Goal: Task Accomplishment & Management: Complete application form

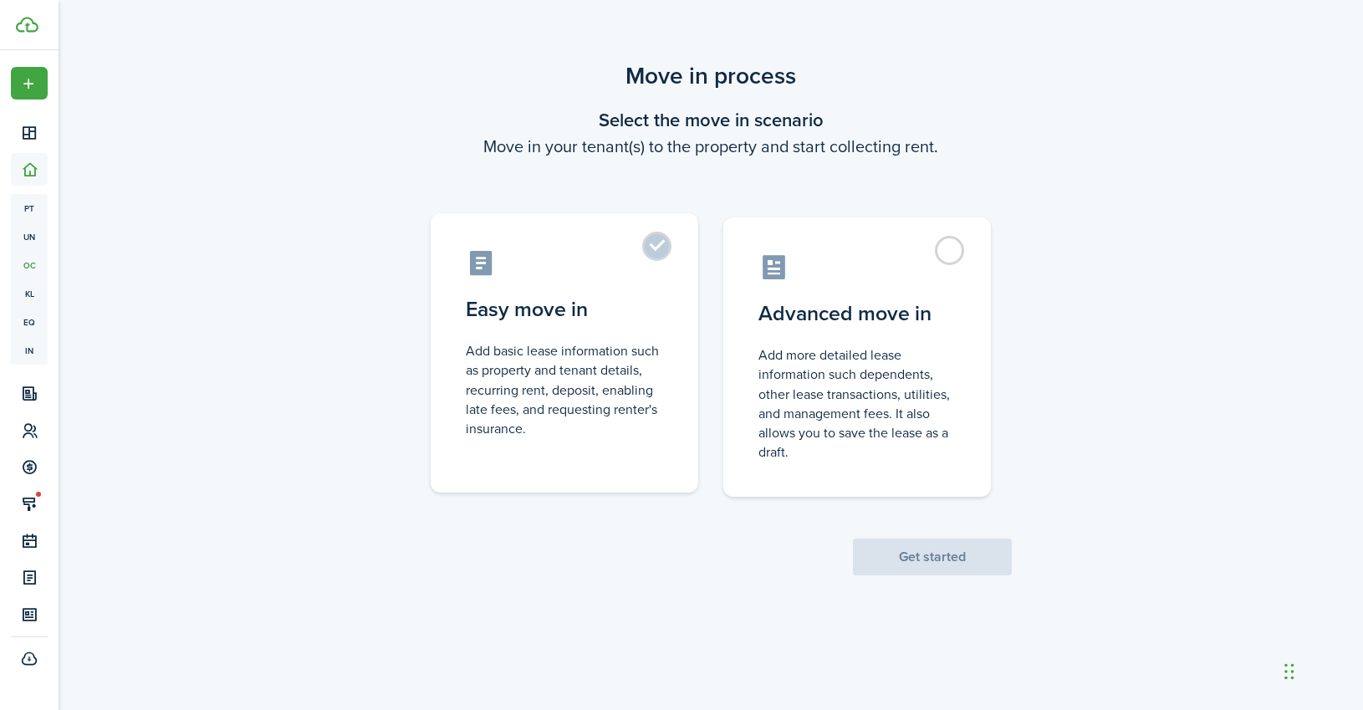
click at [518, 329] on label "Easy move in Add basic lease information such as property and tenant details, r…" at bounding box center [564, 352] width 267 height 279
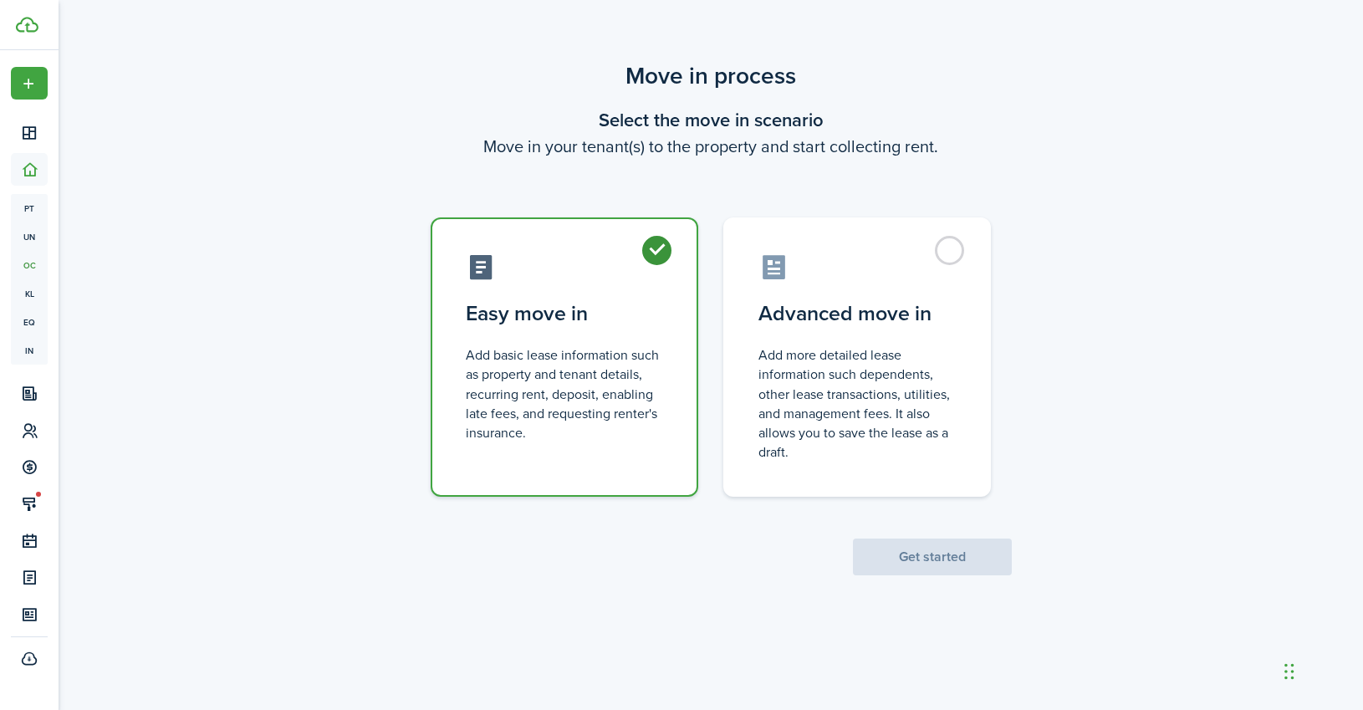
radio input "true"
click at [952, 559] on button "Get started" at bounding box center [932, 556] width 159 height 37
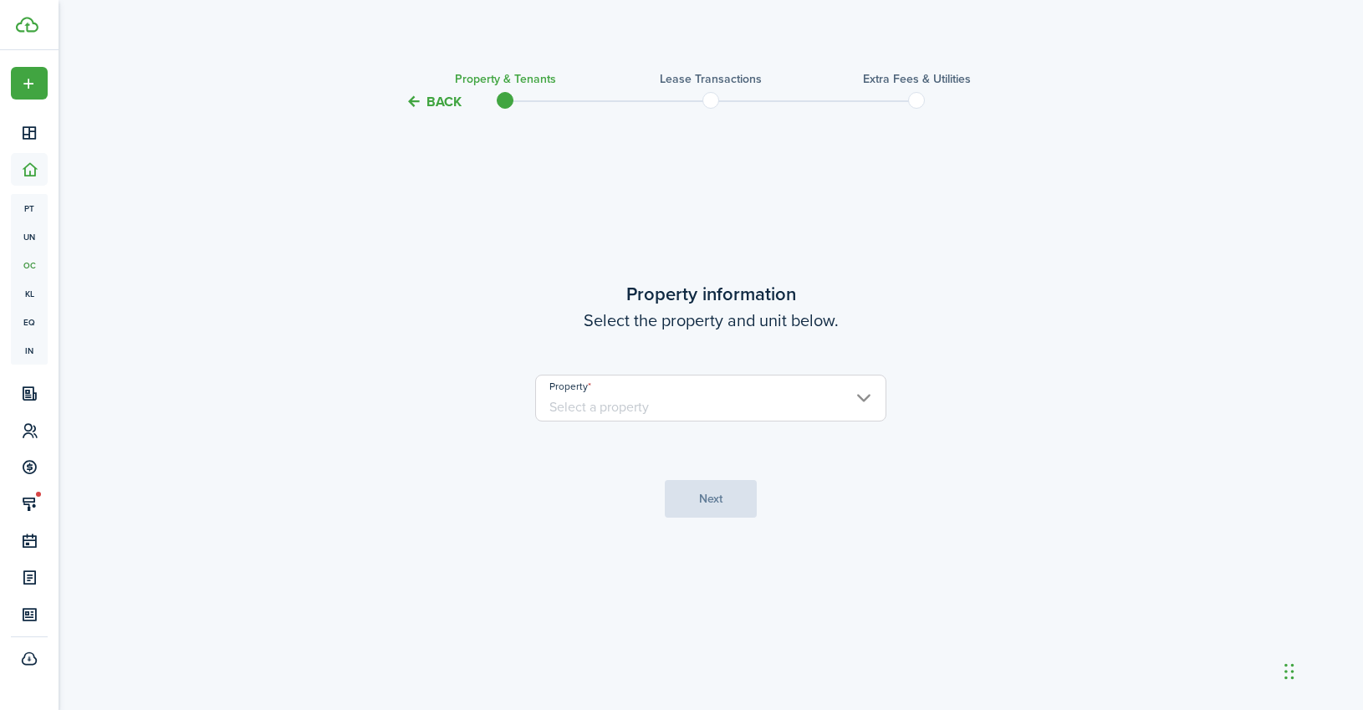
click at [617, 403] on input "Property" at bounding box center [710, 397] width 351 height 47
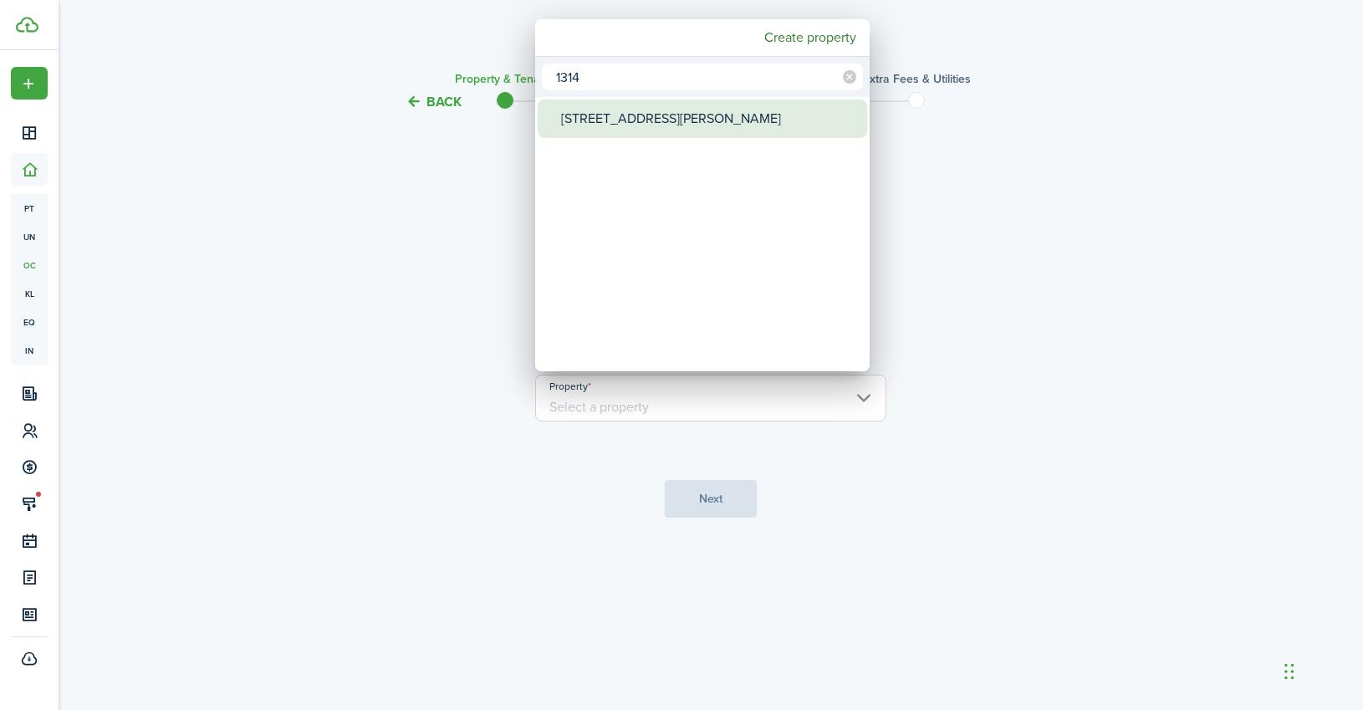
type input "1314"
click at [597, 115] on div "[STREET_ADDRESS][PERSON_NAME]" at bounding box center [709, 118] width 296 height 38
type input "[STREET_ADDRESS][PERSON_NAME]"
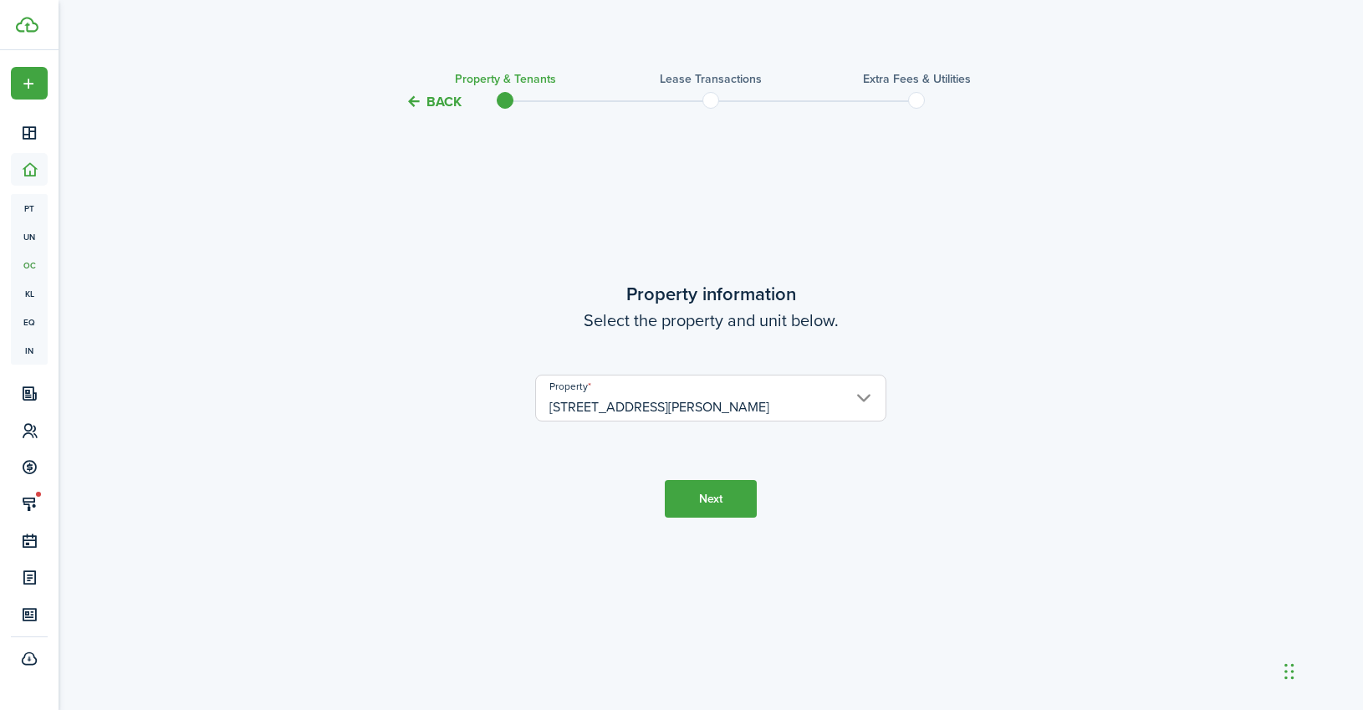
click at [695, 488] on button "Next" at bounding box center [711, 499] width 92 height 38
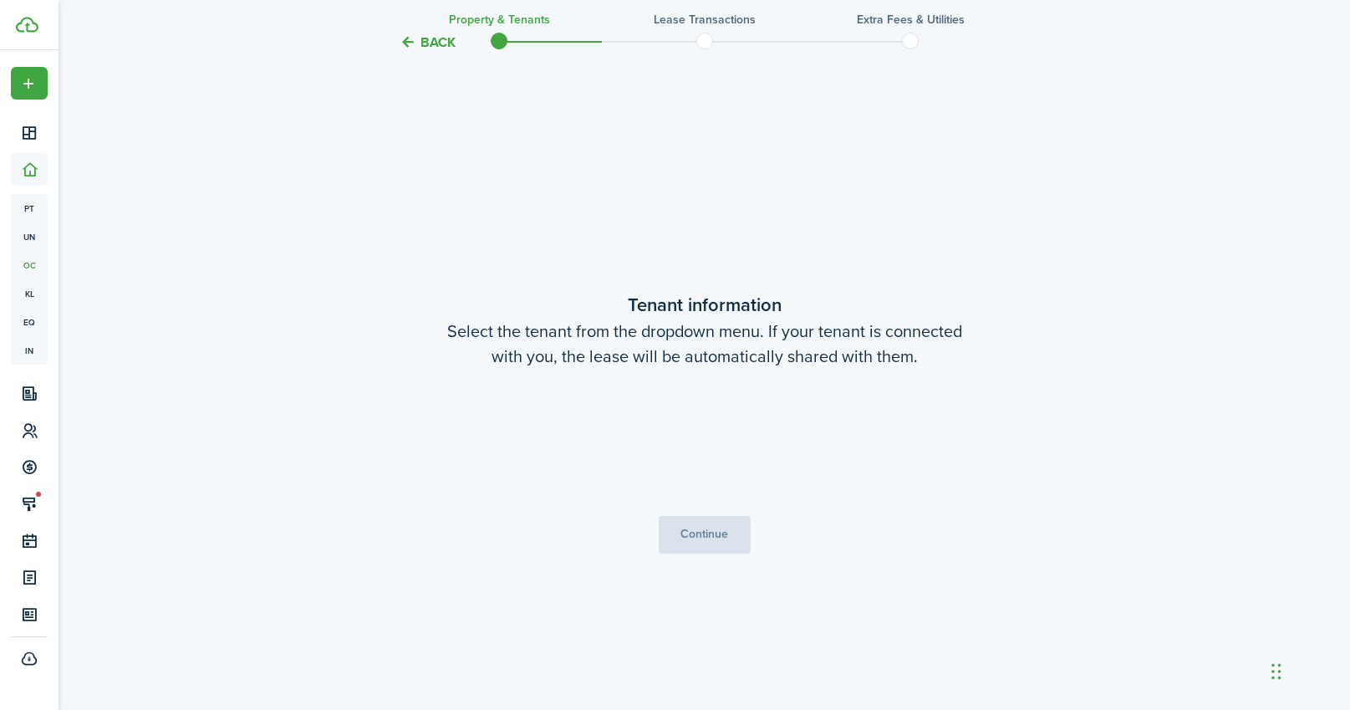
scroll to position [598, 0]
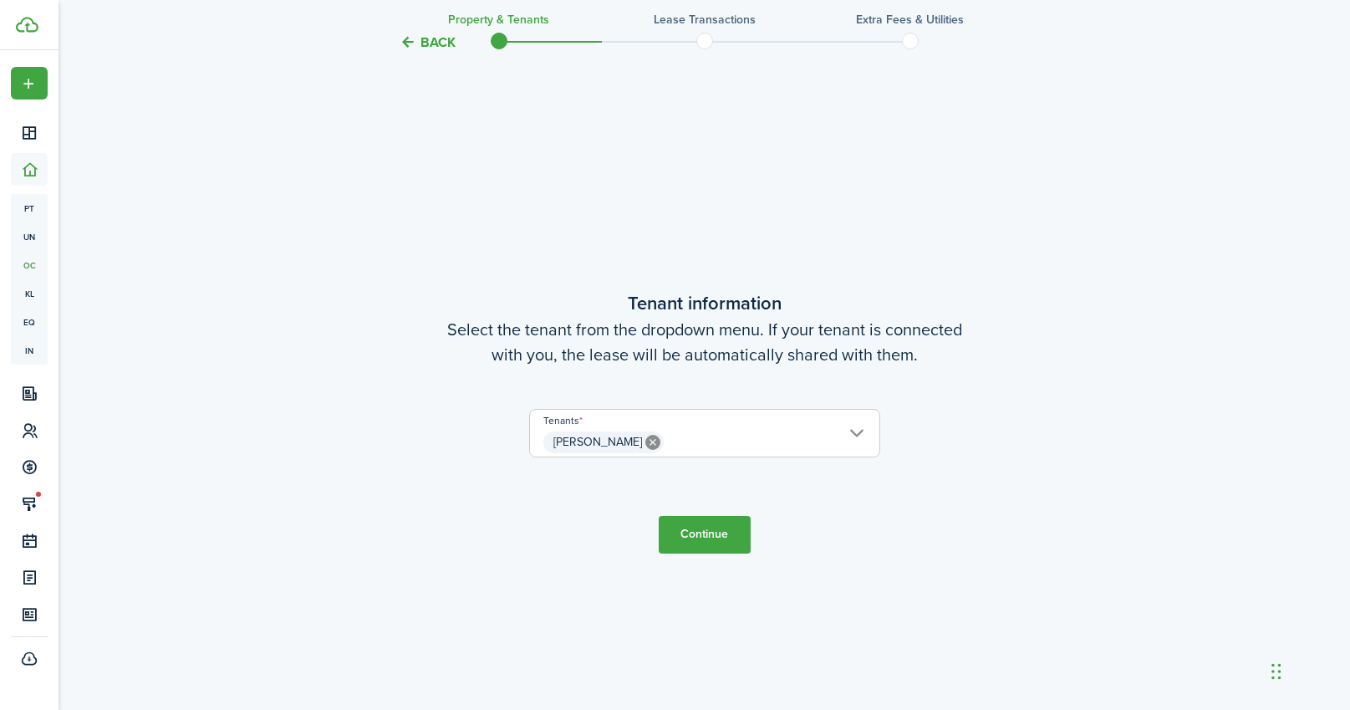
click at [701, 528] on button "Continue" at bounding box center [705, 535] width 92 height 38
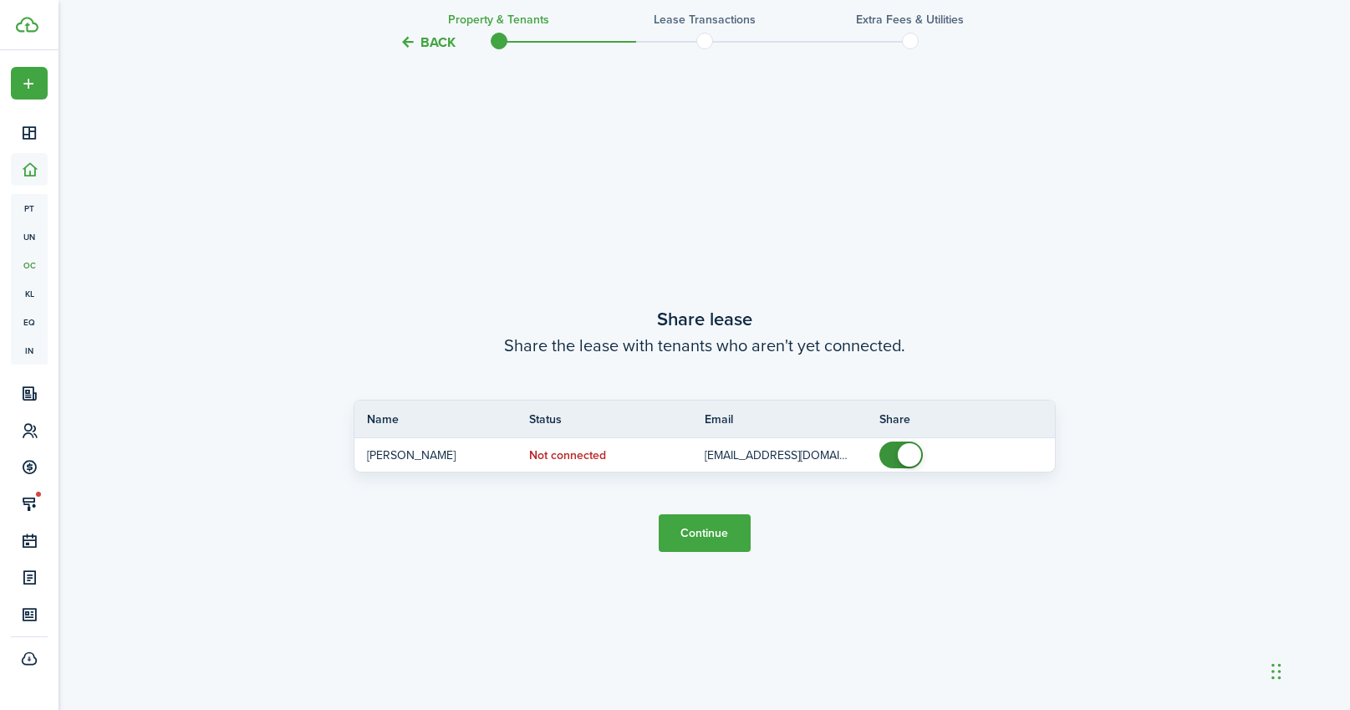
scroll to position [1307, 0]
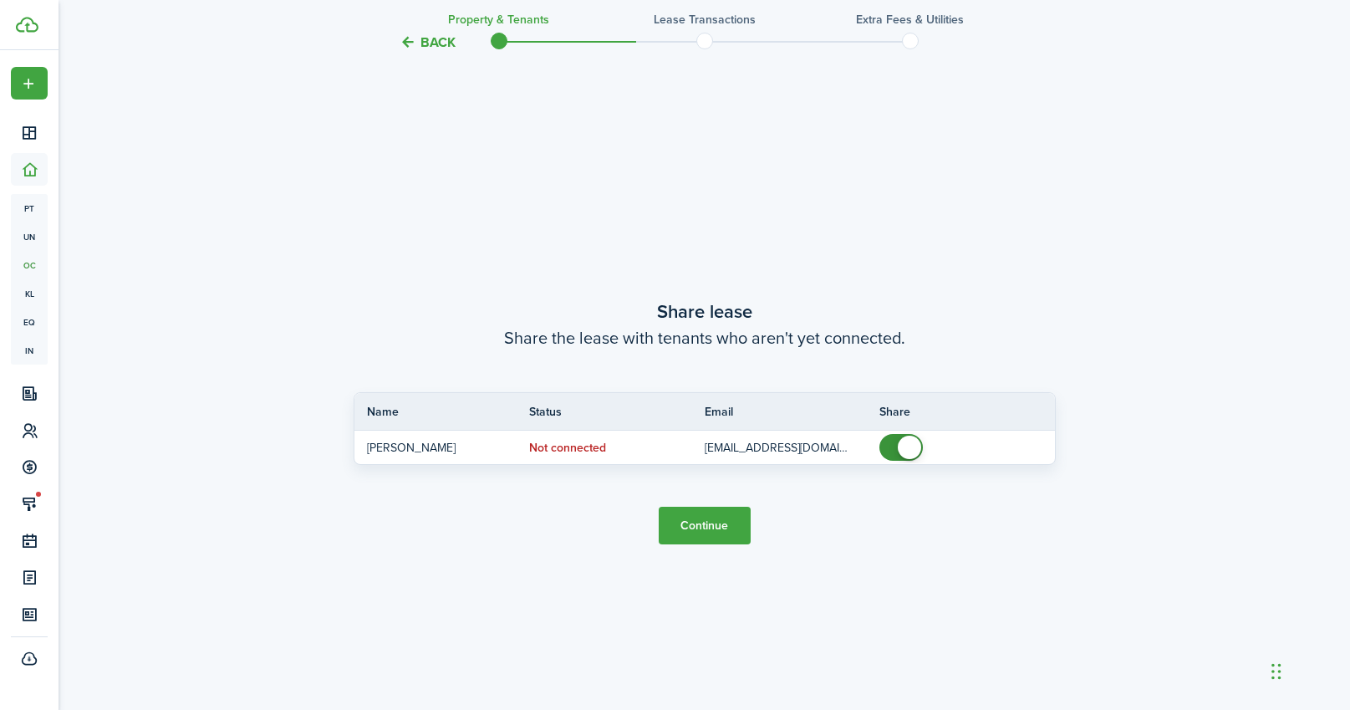
click at [724, 518] on button "Continue" at bounding box center [705, 526] width 92 height 38
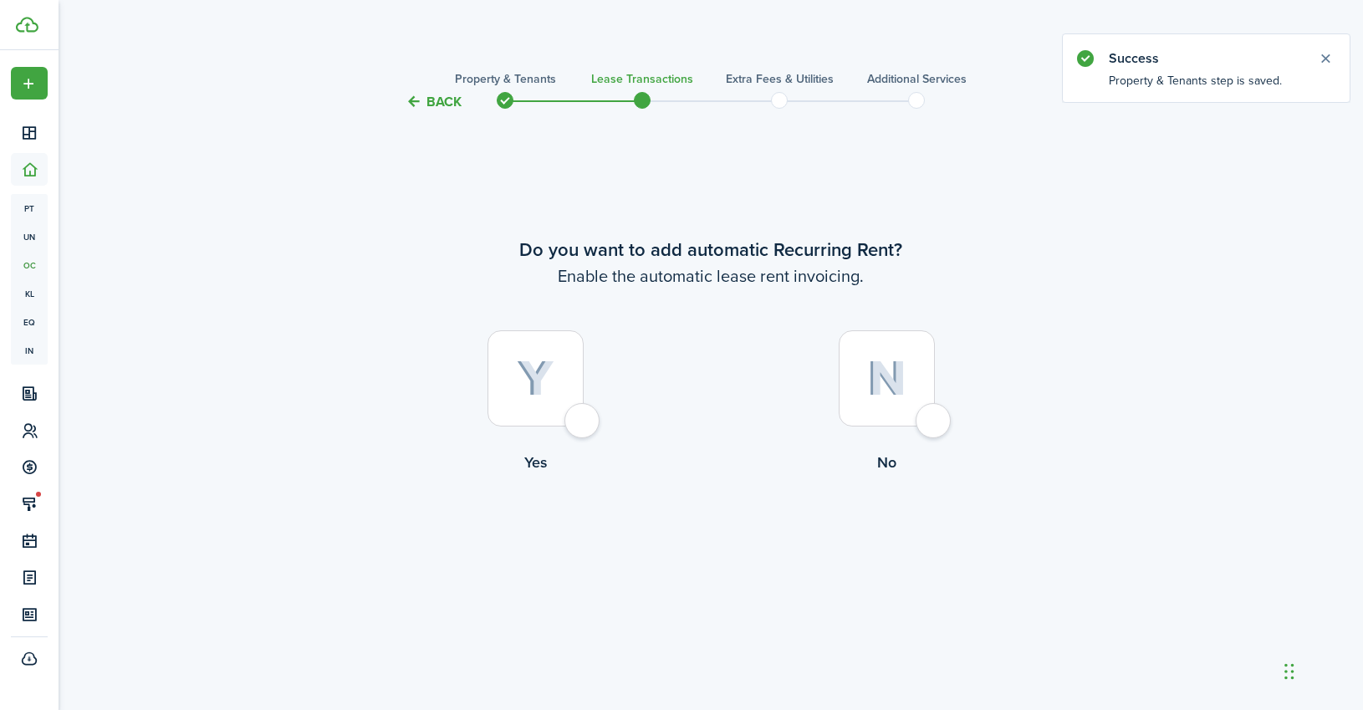
click at [583, 420] on div at bounding box center [535, 378] width 96 height 96
radio input "true"
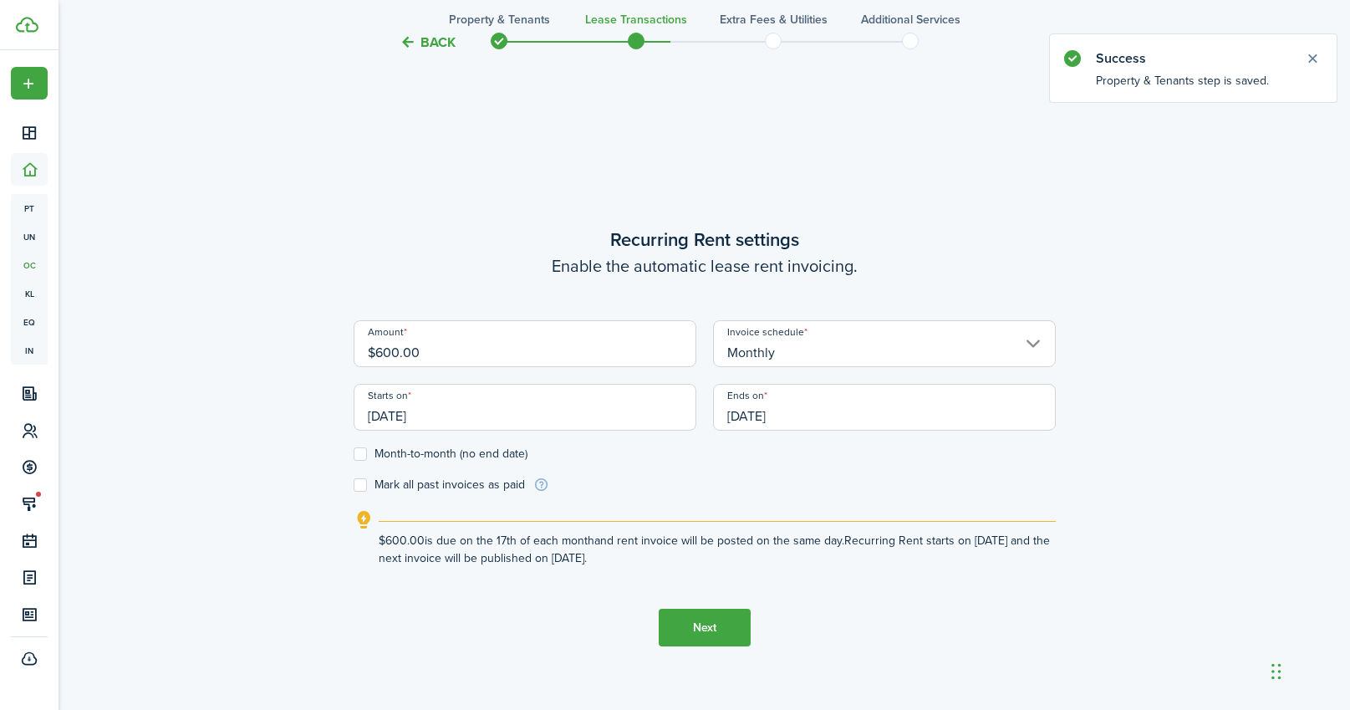
scroll to position [598, 0]
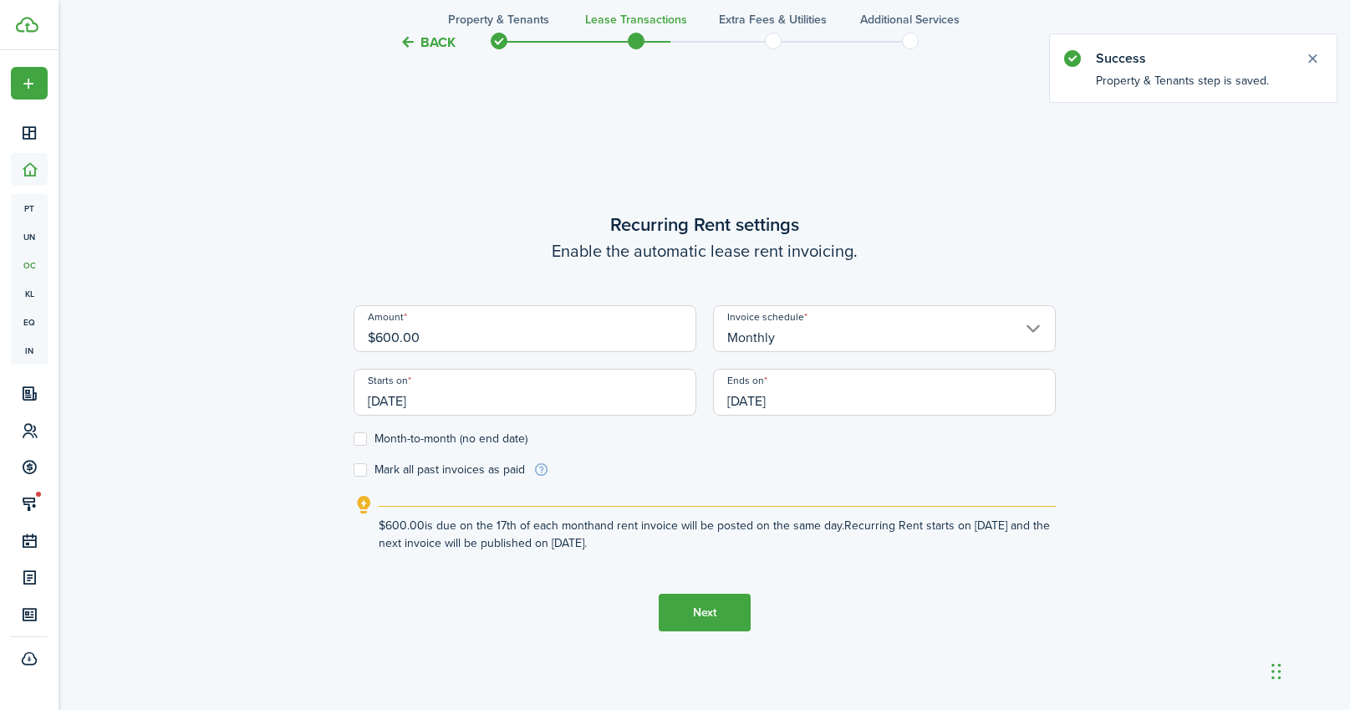
drag, startPoint x: 473, startPoint y: 339, endPoint x: 311, endPoint y: 334, distance: 162.2
click at [311, 334] on div "Back Property & Tenants Lease Transactions Extra fees & Utilities Additional Se…" at bounding box center [705, 118] width 970 height 1315
click at [439, 395] on input "[DATE]" at bounding box center [525, 392] width 343 height 47
type input "$1,000.00"
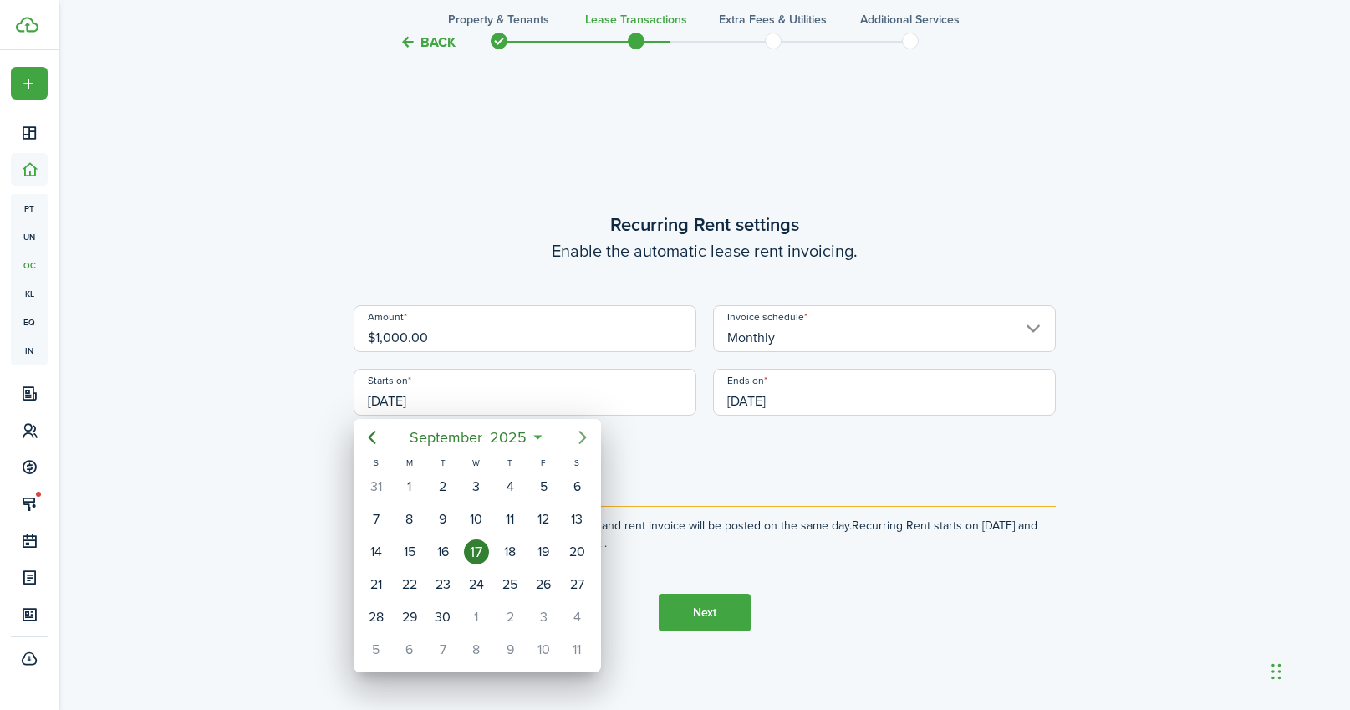
click at [583, 435] on icon "Next page" at bounding box center [582, 437] width 8 height 13
click at [479, 479] on div "1" at bounding box center [476, 486] width 25 height 25
type input "[DATE]"
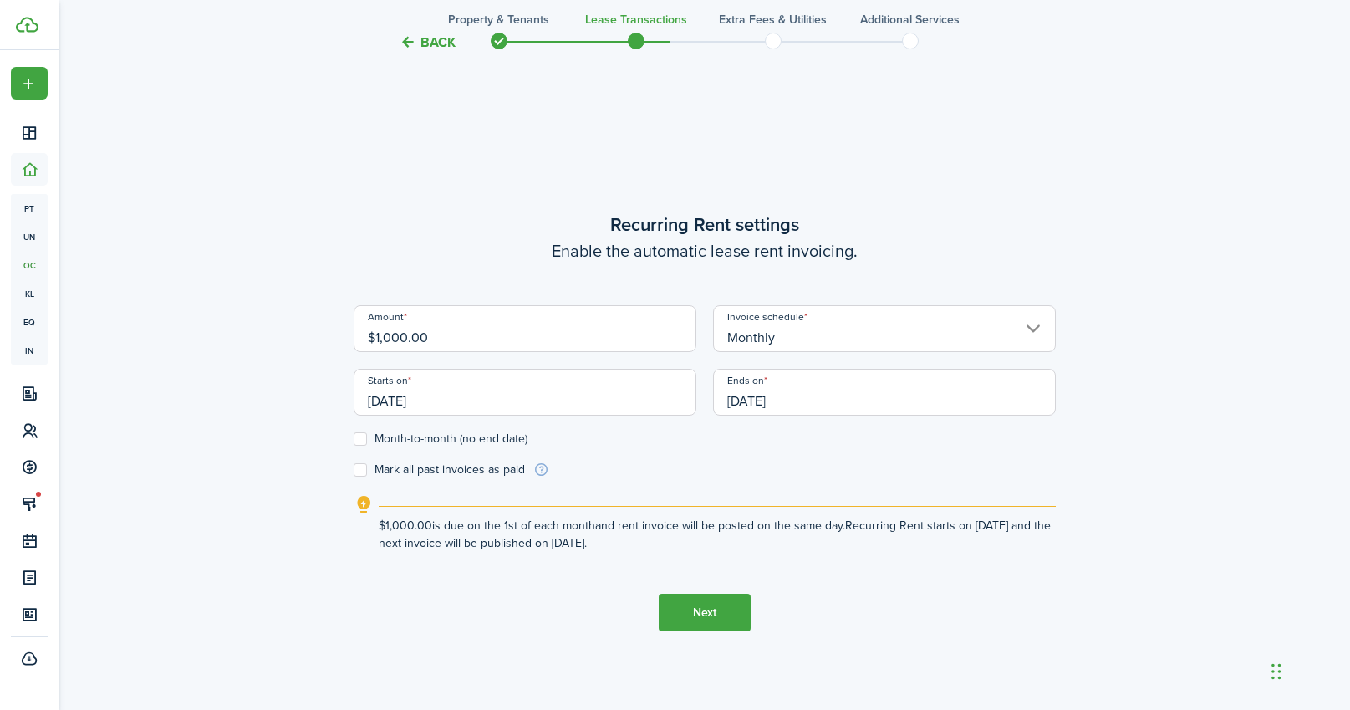
click at [838, 400] on input "[DATE]" at bounding box center [884, 392] width 343 height 47
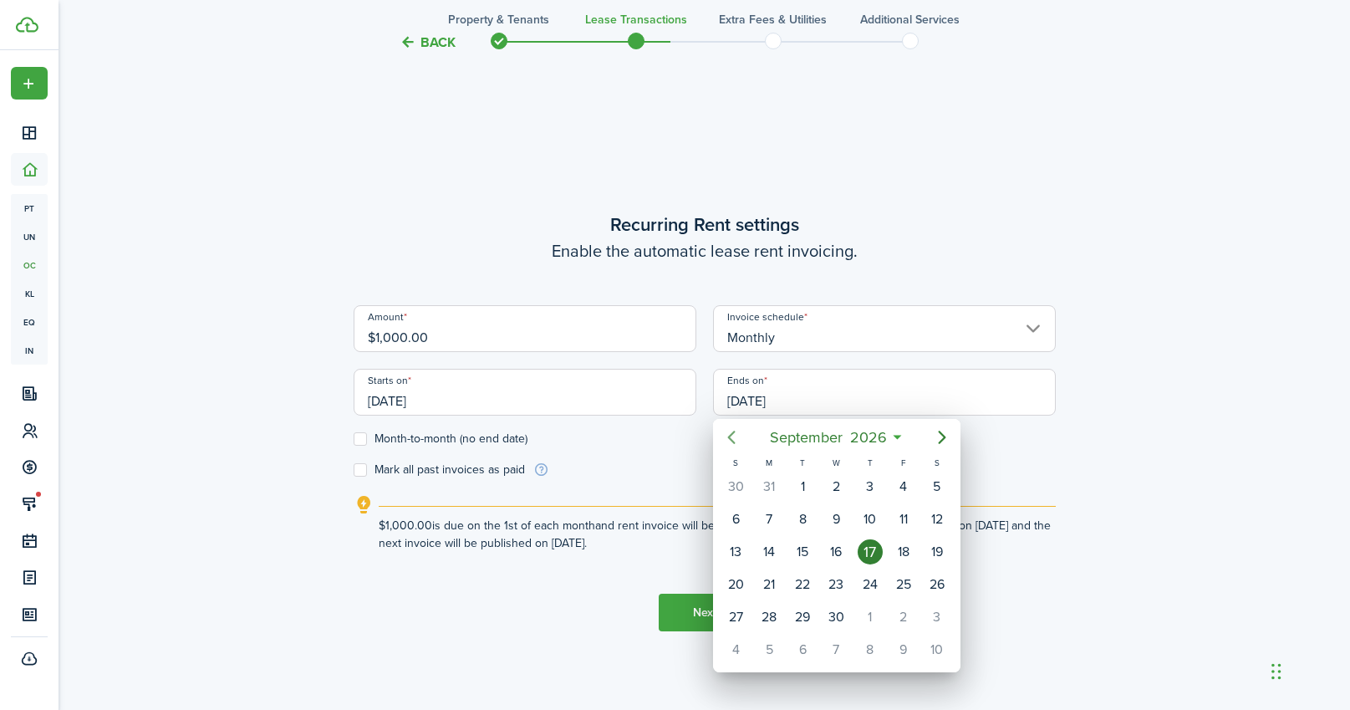
click at [727, 433] on icon "Previous page" at bounding box center [731, 437] width 20 height 20
click at [771, 655] on div "31" at bounding box center [769, 649] width 25 height 25
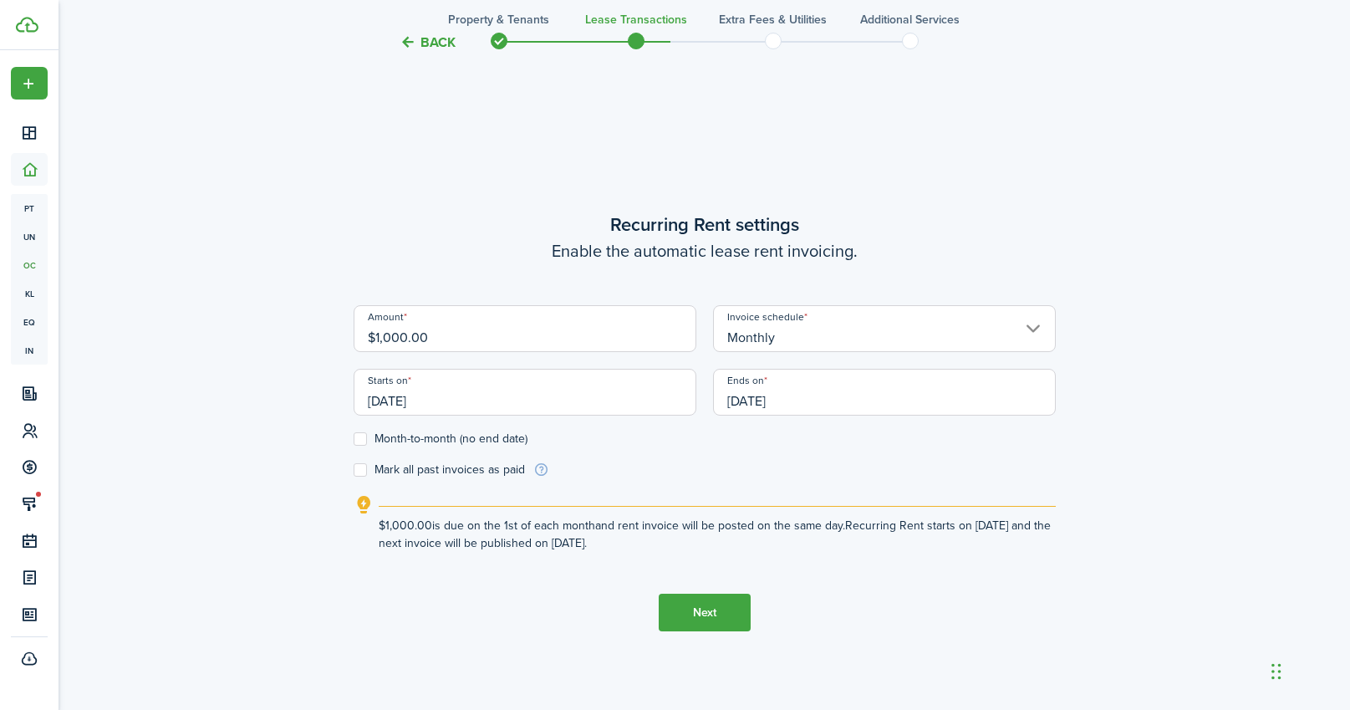
type input "[DATE]"
click at [694, 607] on button "Next" at bounding box center [705, 613] width 92 height 38
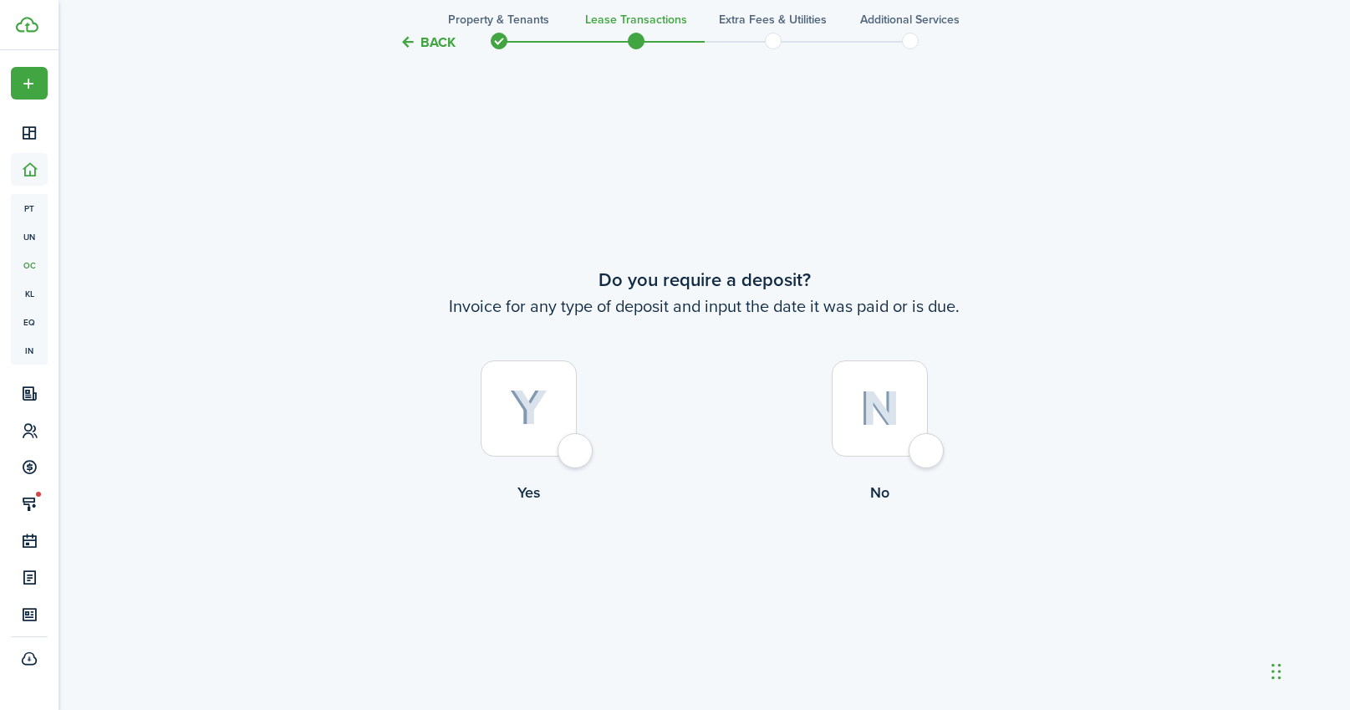
scroll to position [1307, 0]
click at [577, 444] on div at bounding box center [529, 401] width 96 height 96
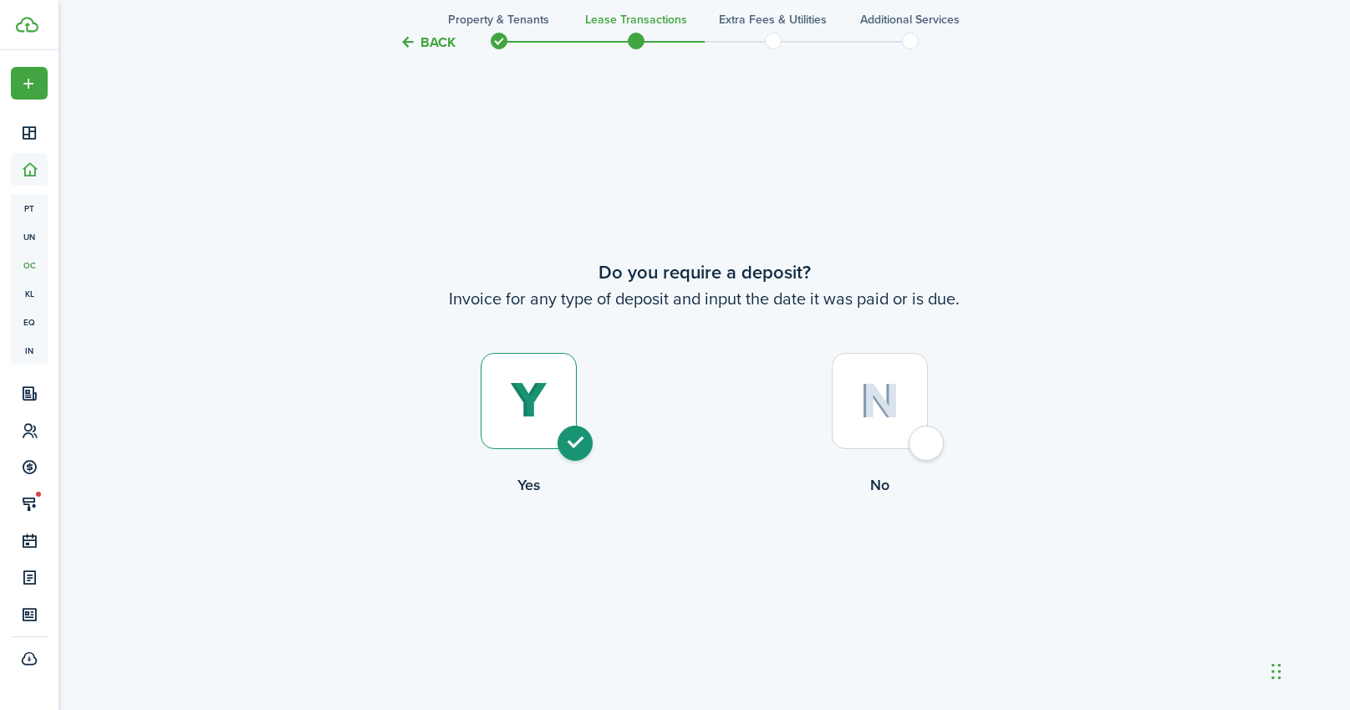
radio input "true"
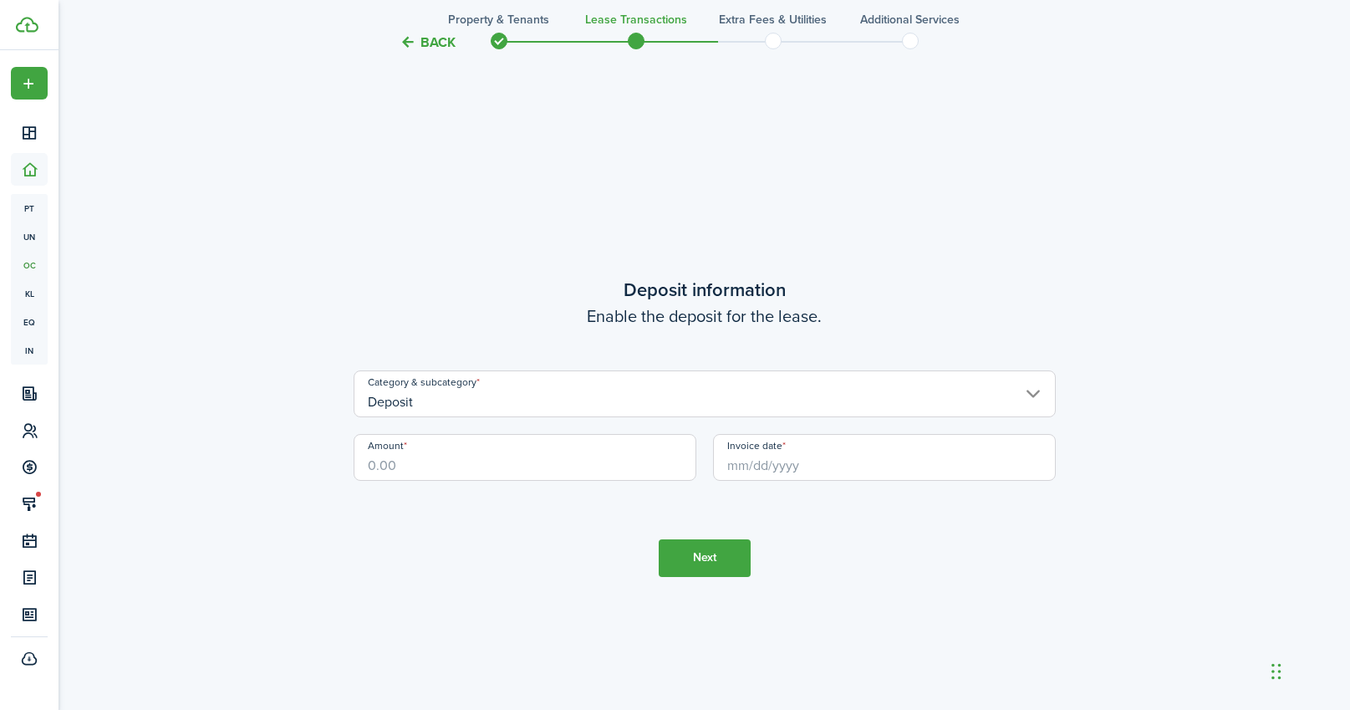
scroll to position [2017, 0]
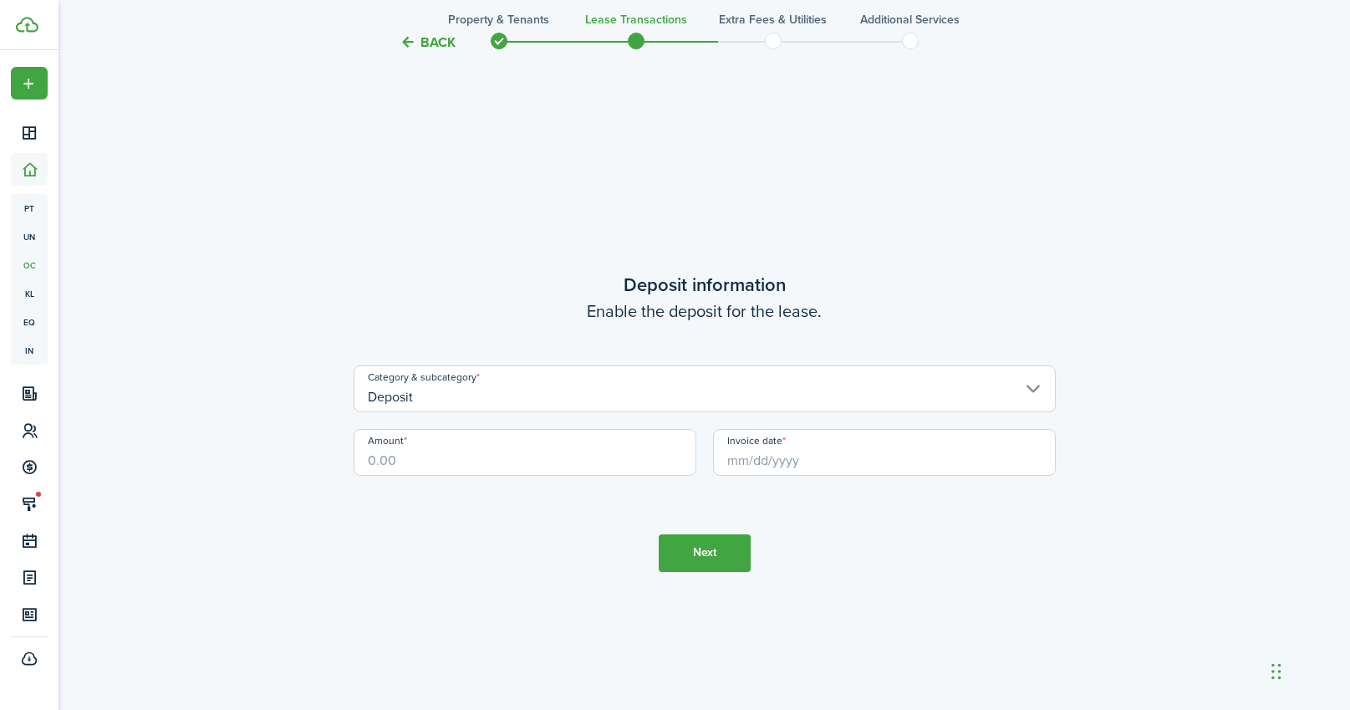
click at [583, 456] on input "Amount" at bounding box center [525, 452] width 343 height 47
click at [871, 457] on input "Invoice date" at bounding box center [884, 452] width 343 height 47
type input "$1,000.00"
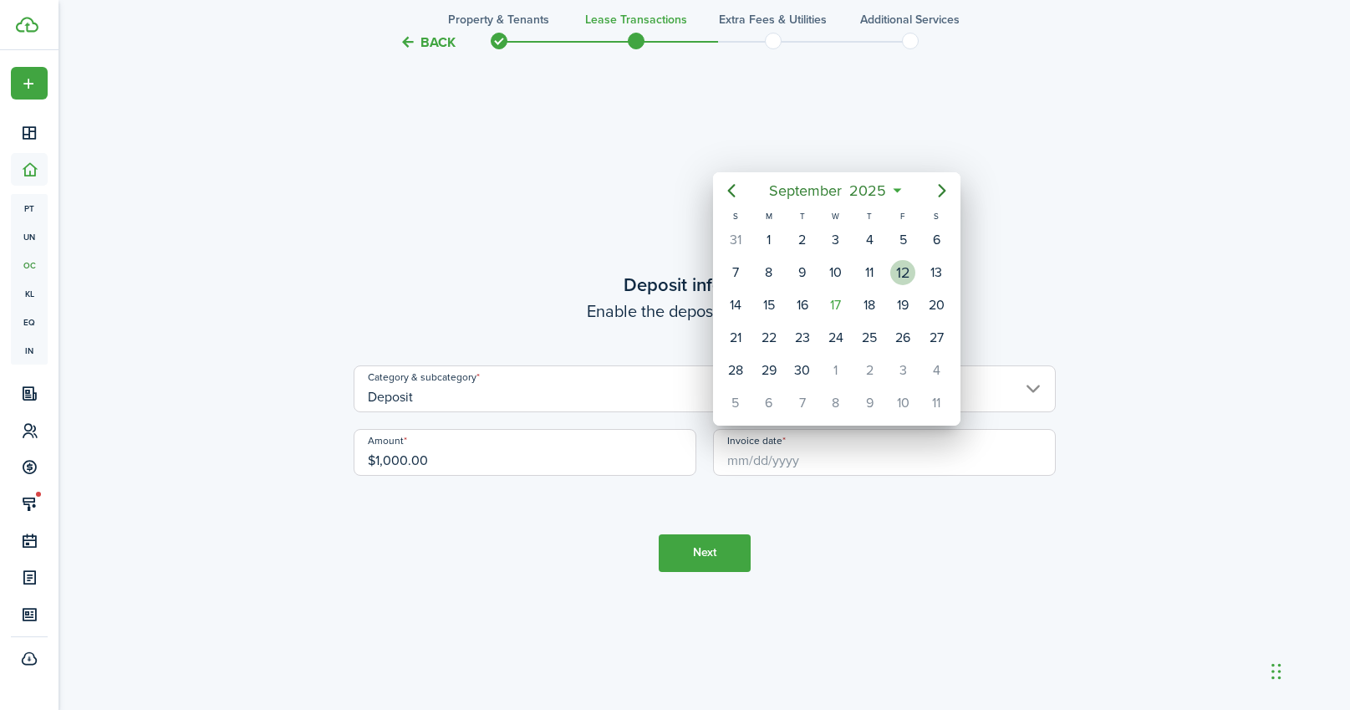
click at [894, 264] on div "12" at bounding box center [902, 272] width 25 height 25
type input "[DATE]"
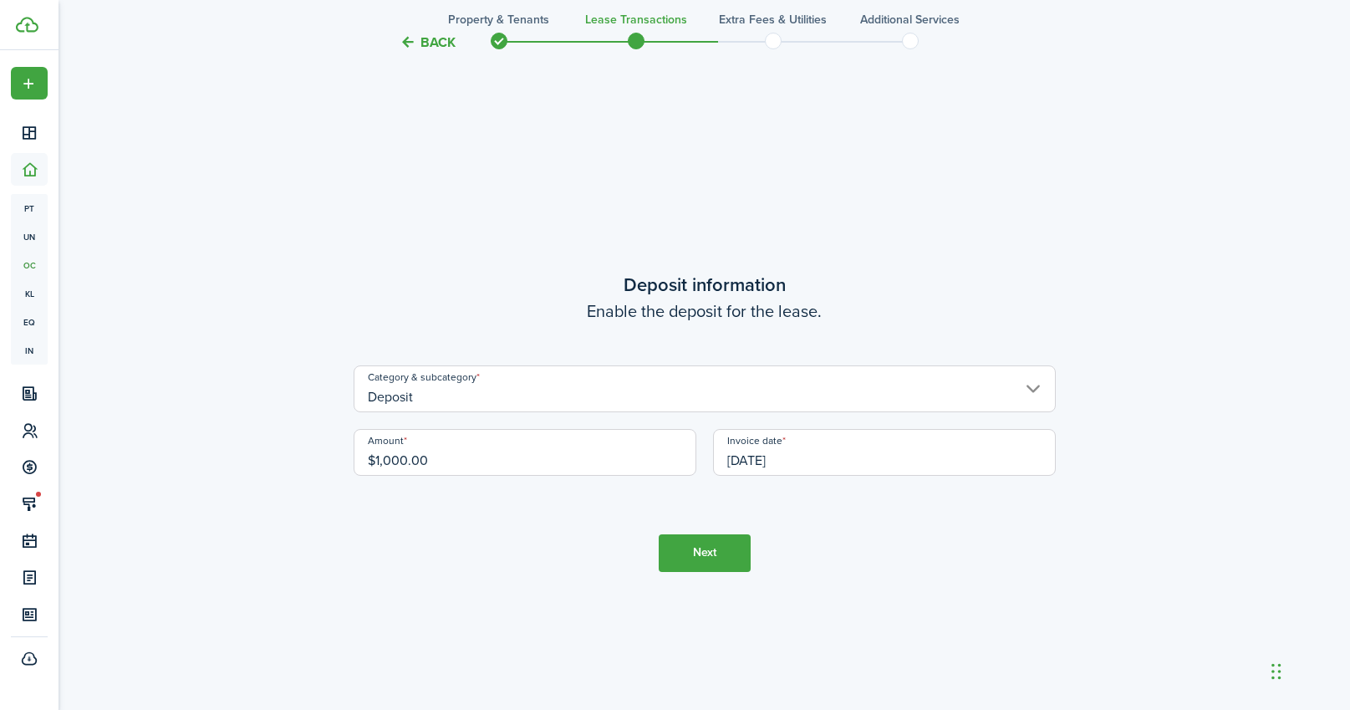
click at [691, 545] on button "Next" at bounding box center [705, 553] width 92 height 38
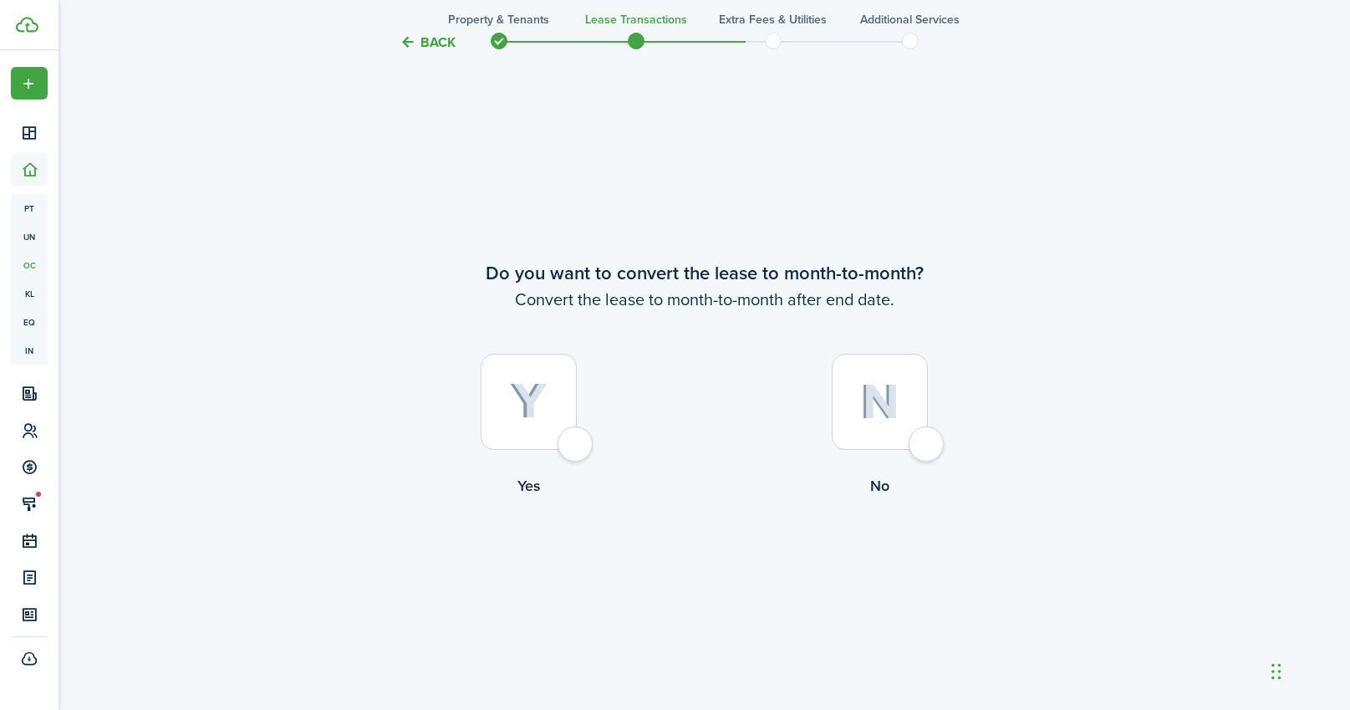
scroll to position [2727, 0]
click at [920, 449] on div at bounding box center [880, 401] width 96 height 96
radio input "true"
click at [704, 553] on button "Continue" at bounding box center [705, 565] width 92 height 38
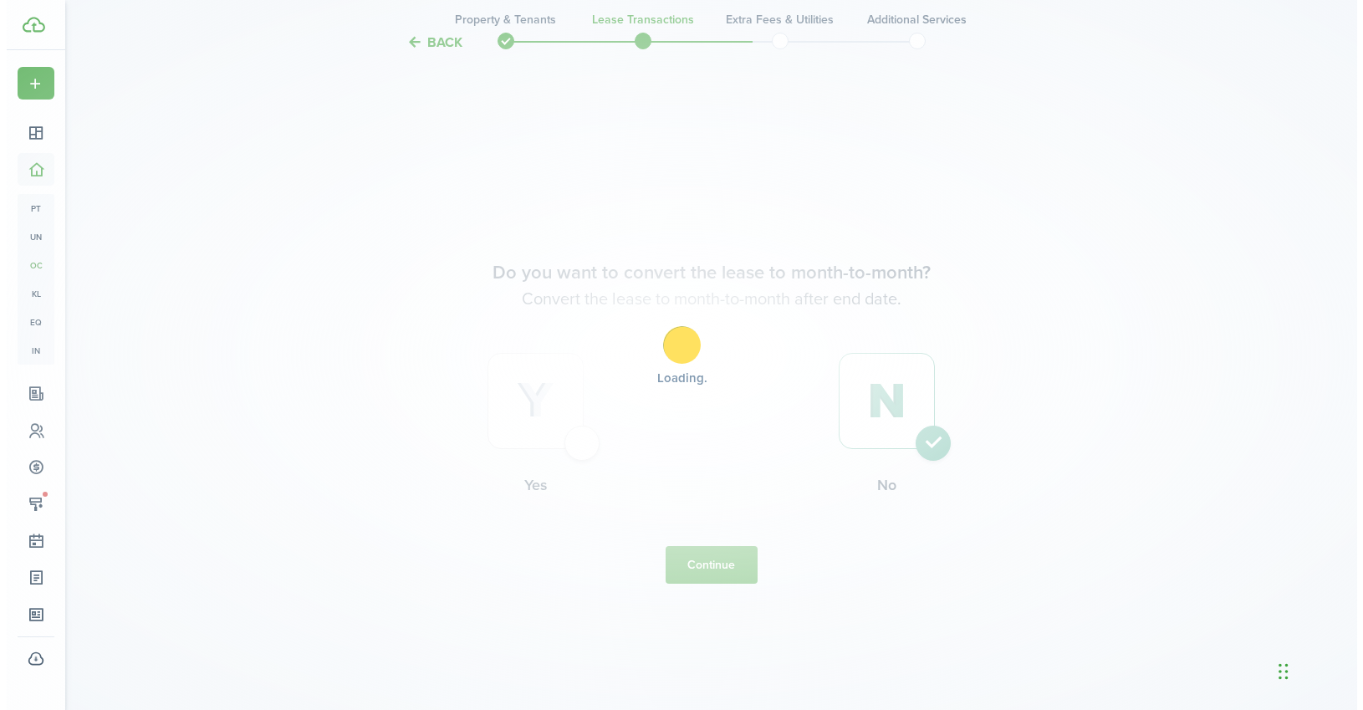
scroll to position [0, 0]
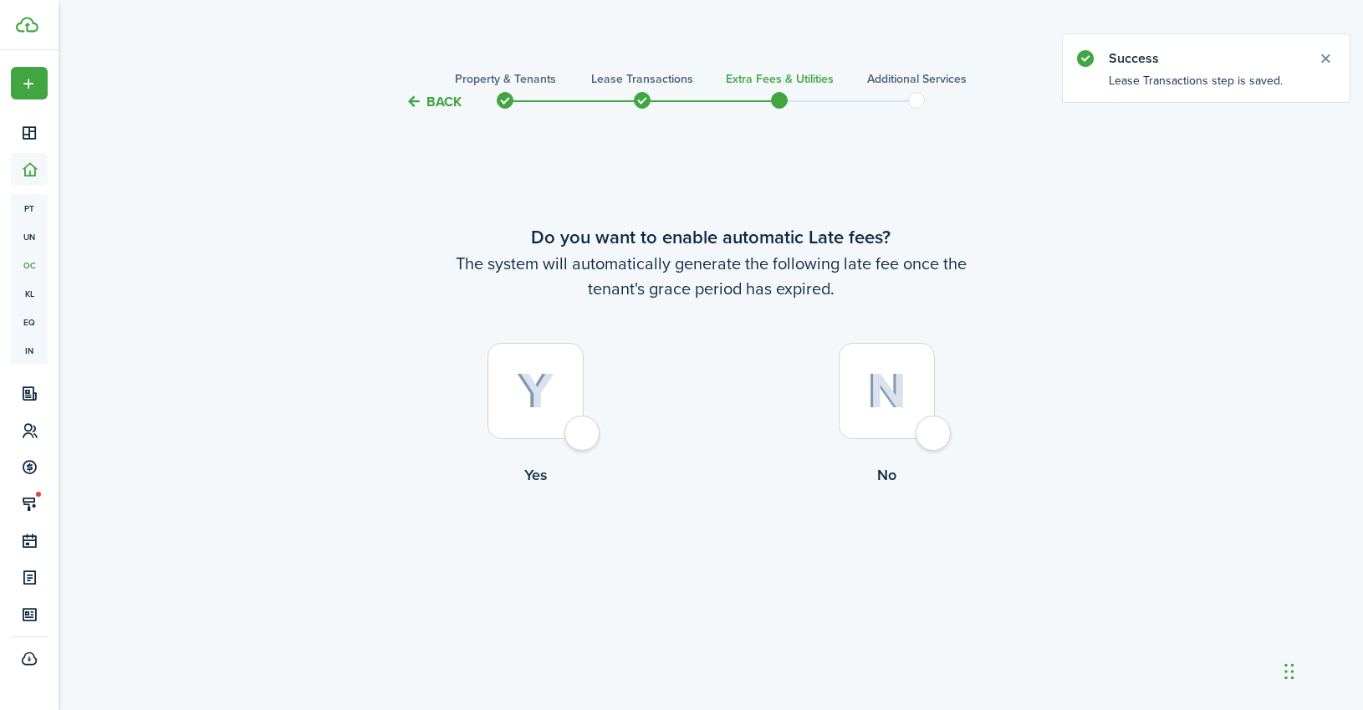
click at [935, 425] on div at bounding box center [886, 391] width 96 height 96
radio input "true"
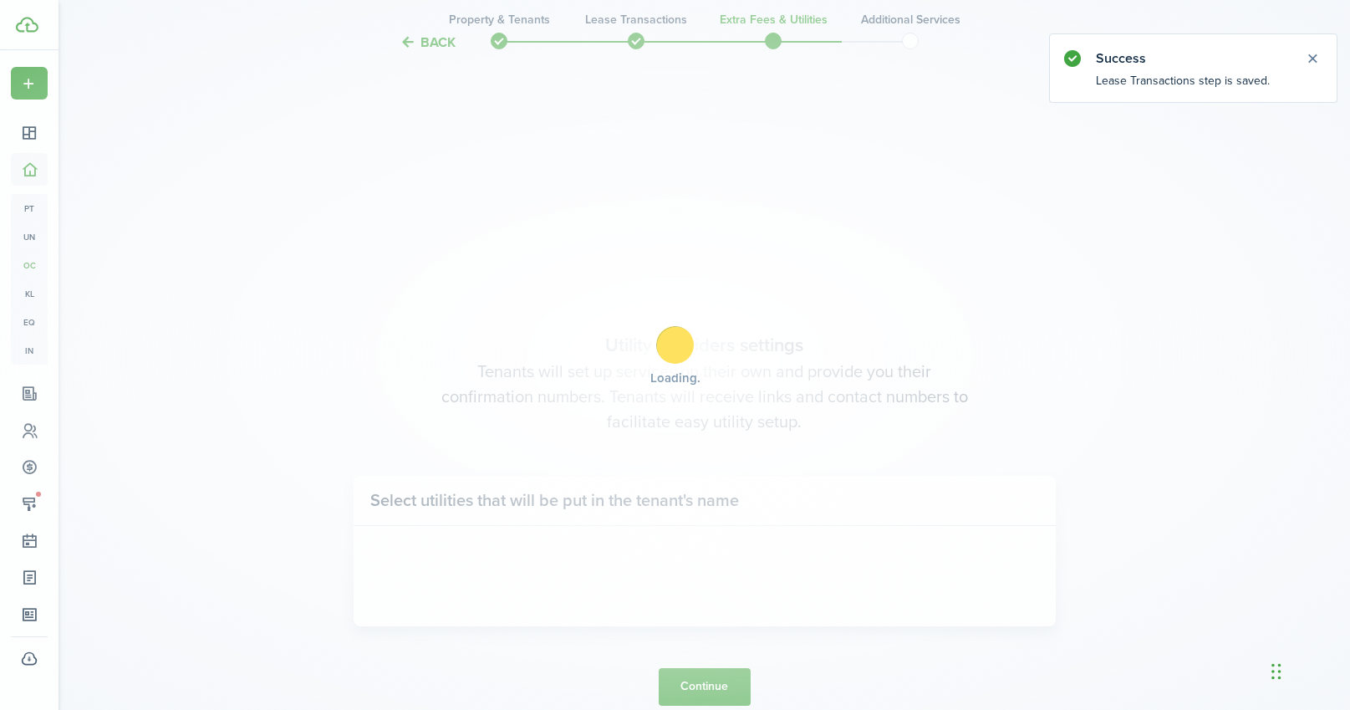
scroll to position [598, 0]
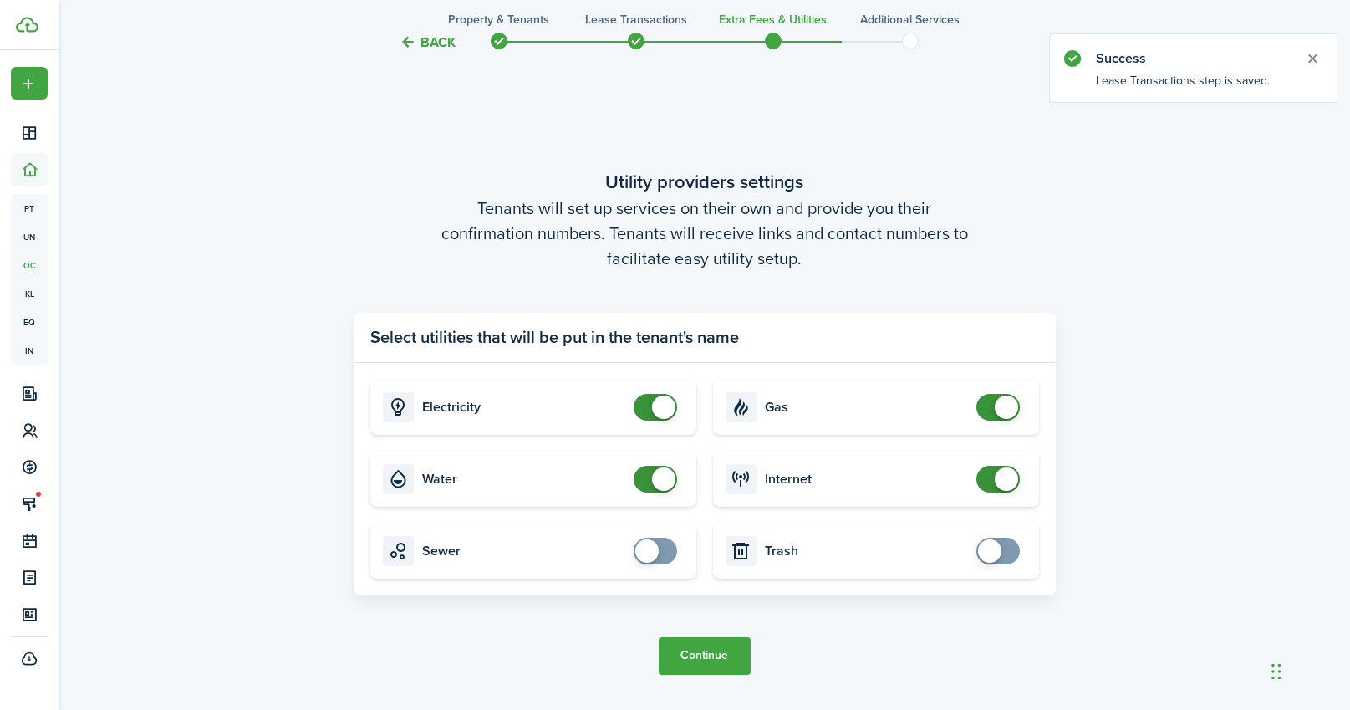
checkbox input "true"
click at [1006, 541] on span at bounding box center [998, 551] width 17 height 27
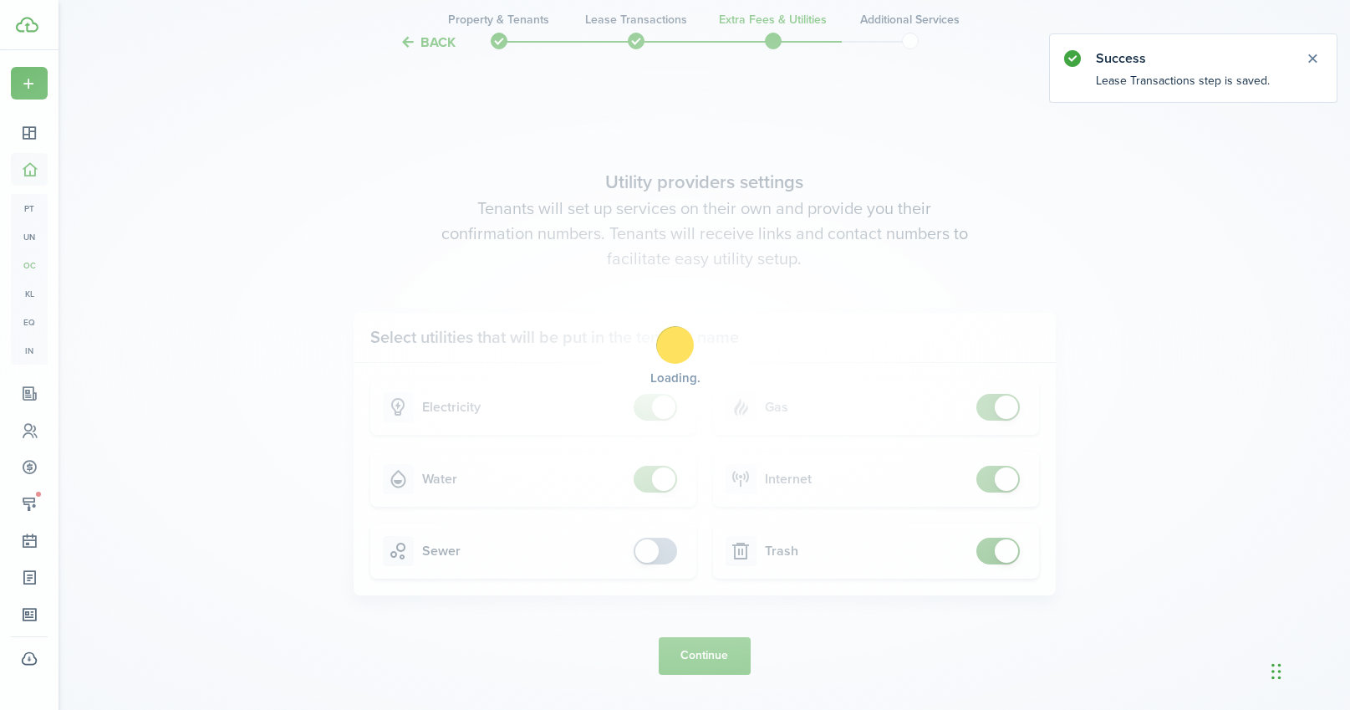
click at [660, 550] on div "Loading" at bounding box center [675, 355] width 1350 height 710
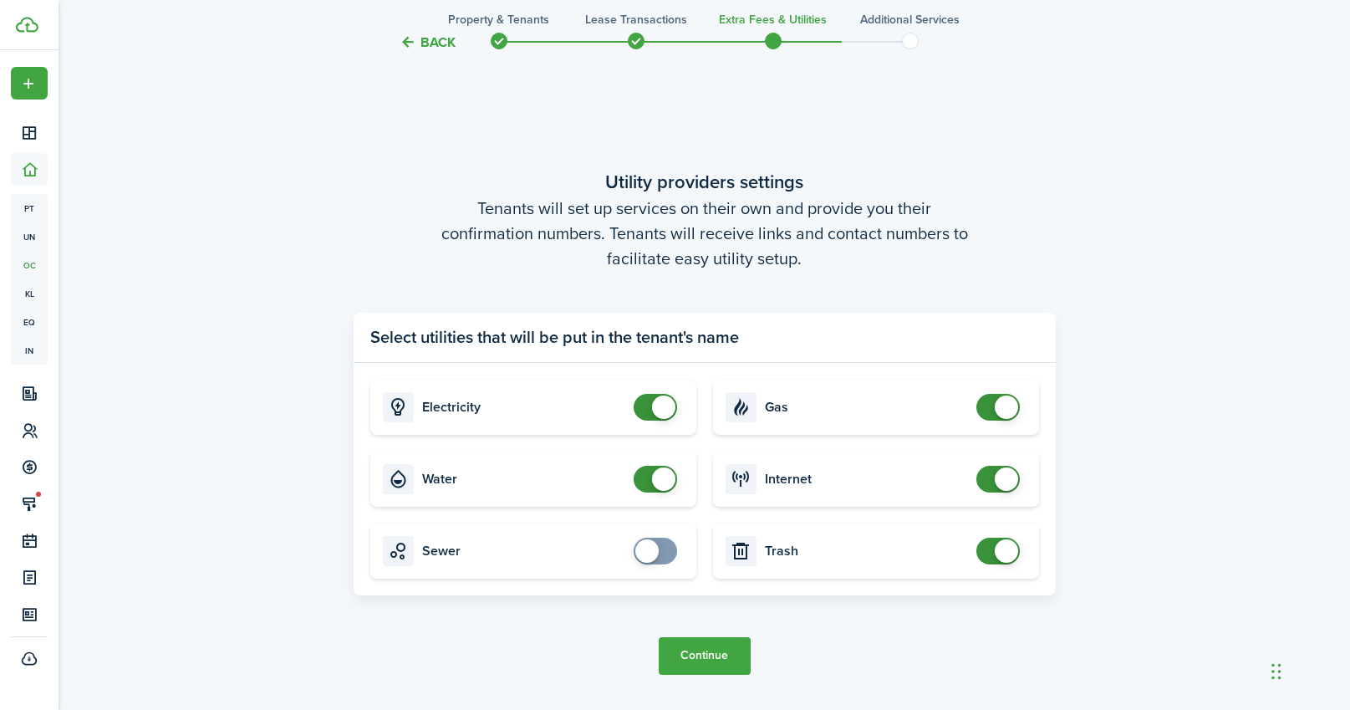
checkbox input "true"
click at [657, 547] on span at bounding box center [646, 550] width 23 height 23
click at [718, 660] on button "Continue" at bounding box center [705, 656] width 92 height 38
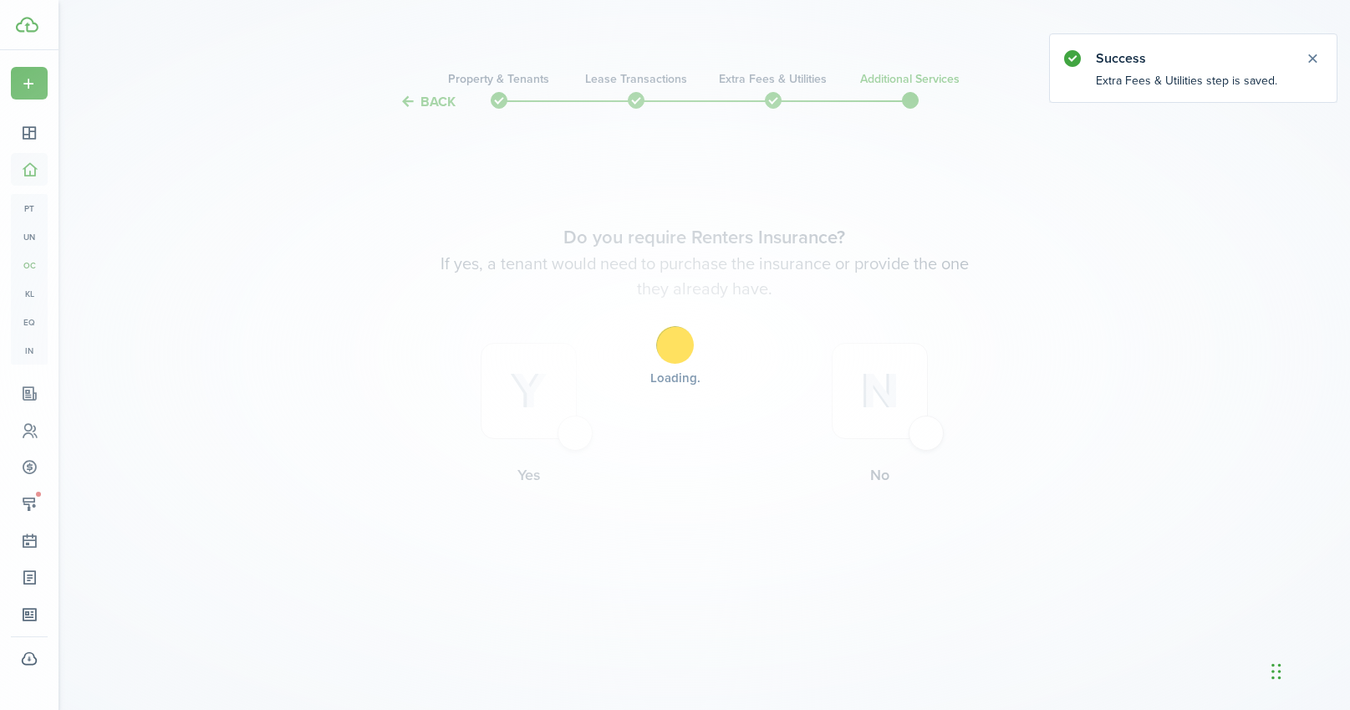
scroll to position [0, 0]
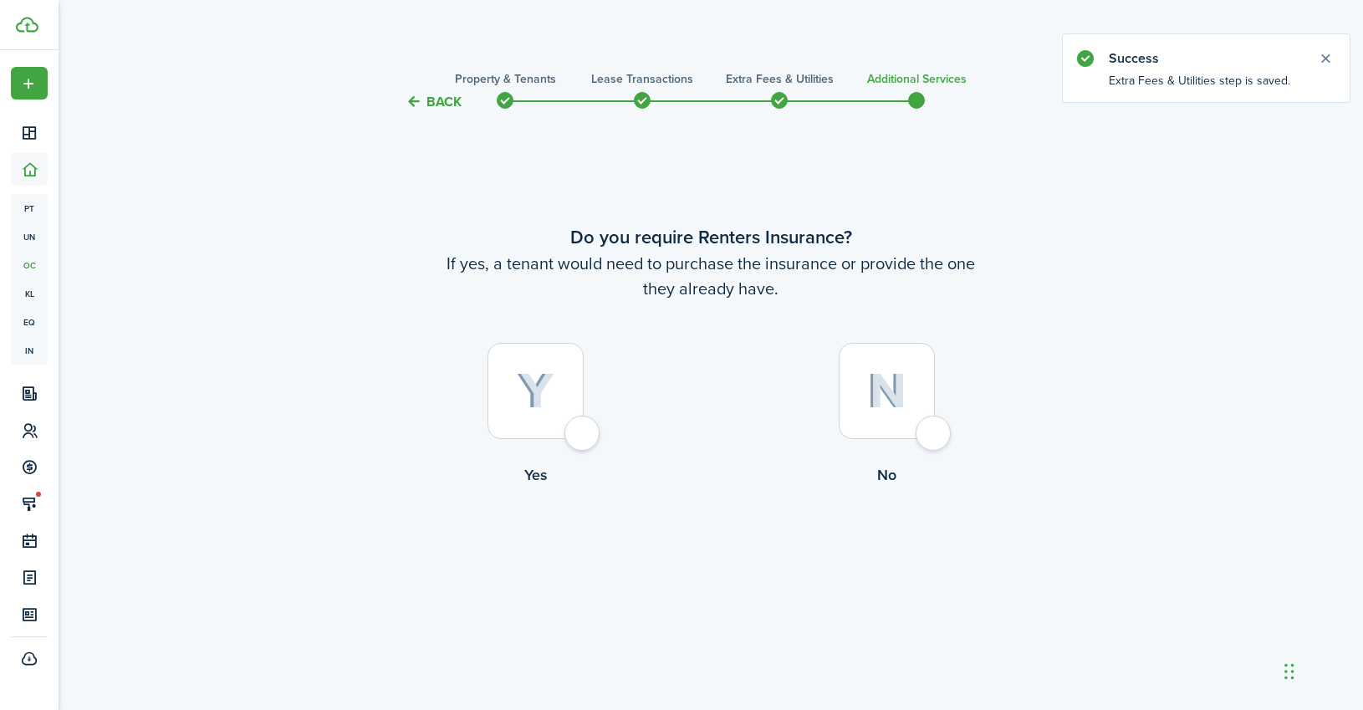
click at [935, 439] on div at bounding box center [886, 391] width 96 height 96
radio input "true"
click at [689, 558] on button "Complete move in" at bounding box center [711, 556] width 123 height 38
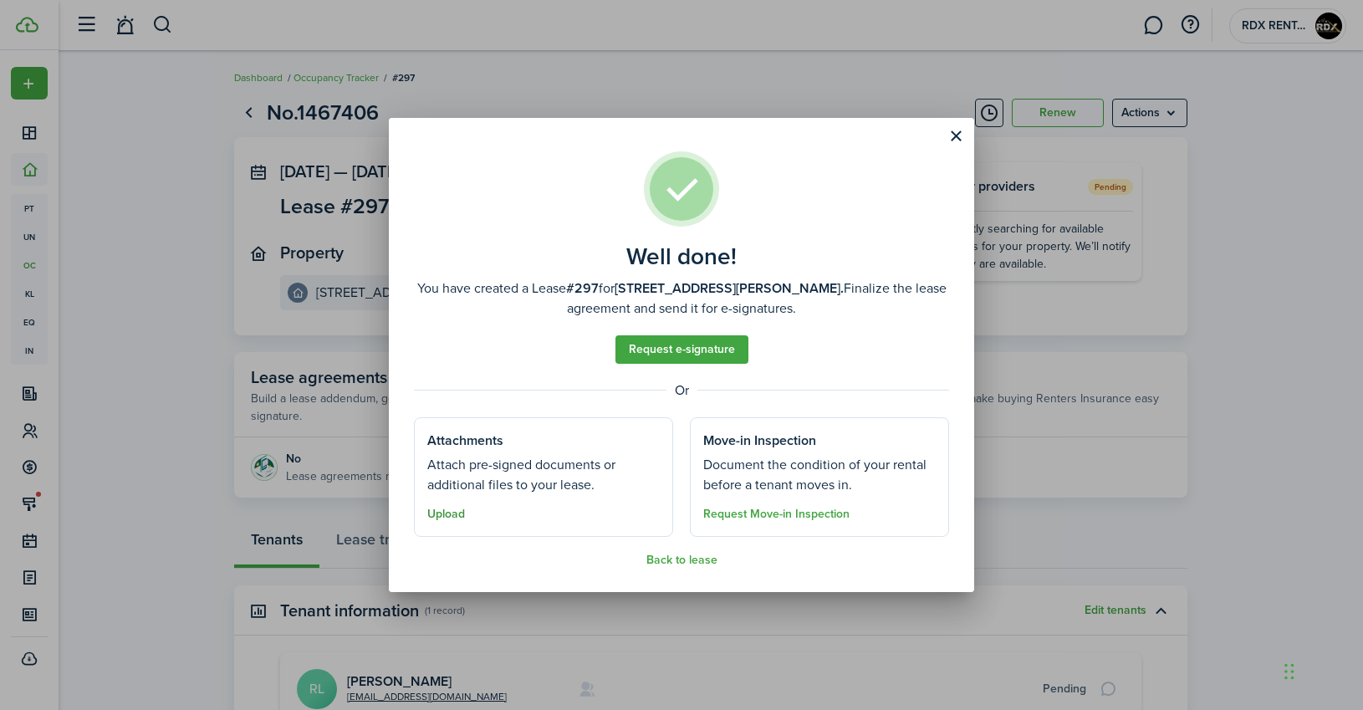
click at [451, 517] on button "Upload" at bounding box center [446, 513] width 38 height 13
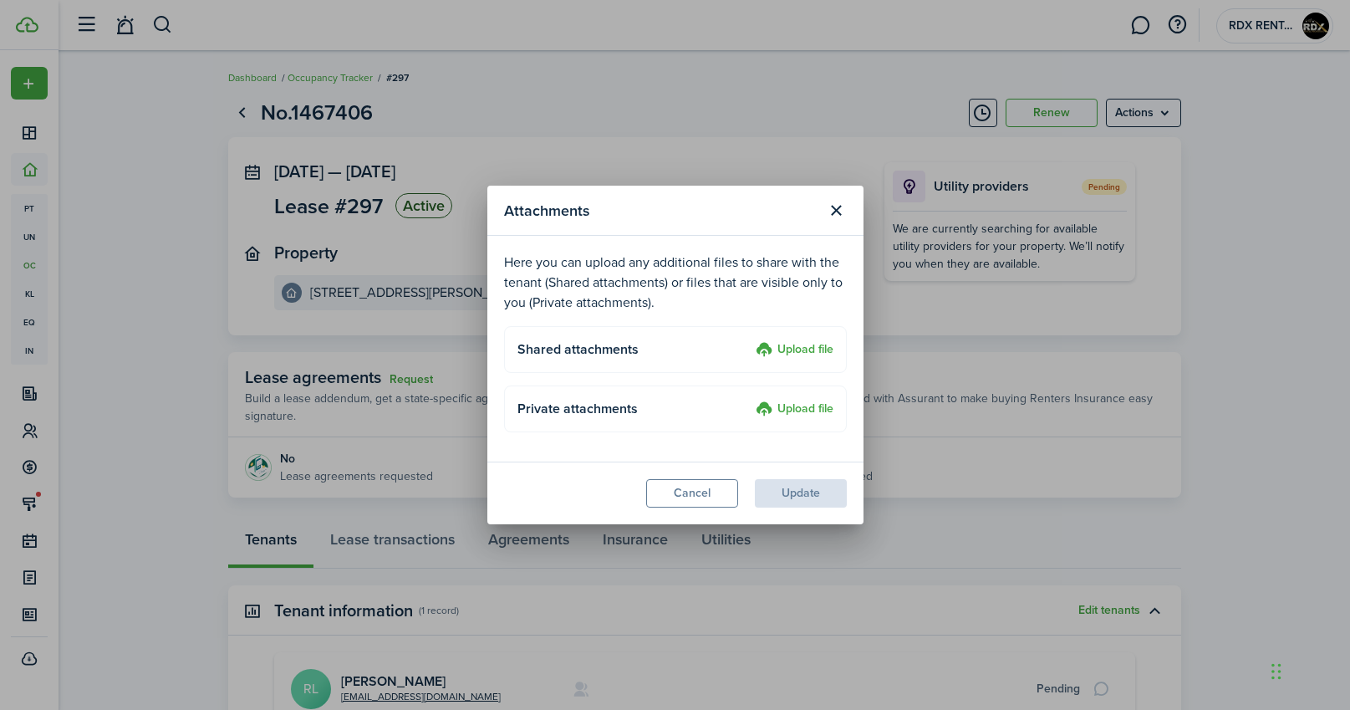
click at [811, 349] on label "Upload file" at bounding box center [795, 350] width 78 height 20
click at [750, 340] on input "Upload file" at bounding box center [750, 340] width 0 height 0
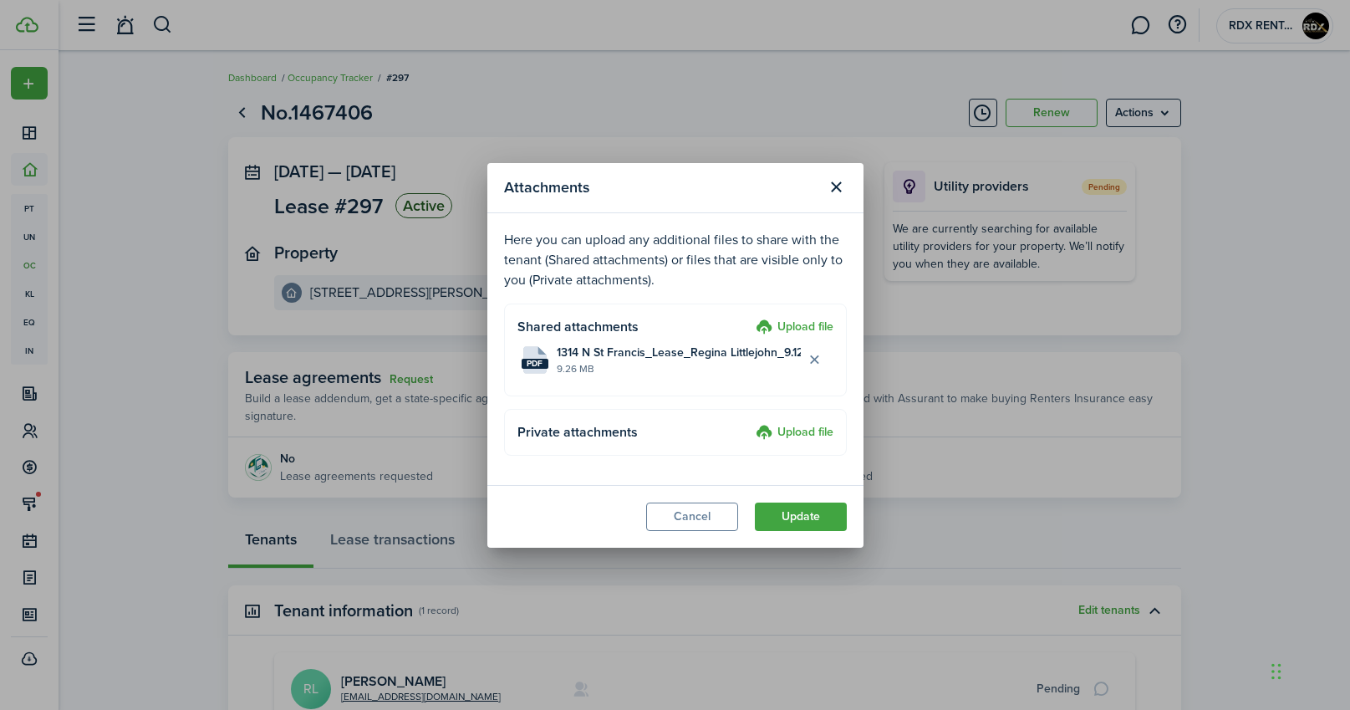
click at [810, 425] on label "Upload file" at bounding box center [795, 433] width 78 height 20
click at [750, 423] on input "Upload file" at bounding box center [750, 423] width 0 height 0
click at [786, 431] on label "Upload file" at bounding box center [795, 433] width 78 height 20
click at [750, 423] on input "Upload file" at bounding box center [750, 423] width 0 height 0
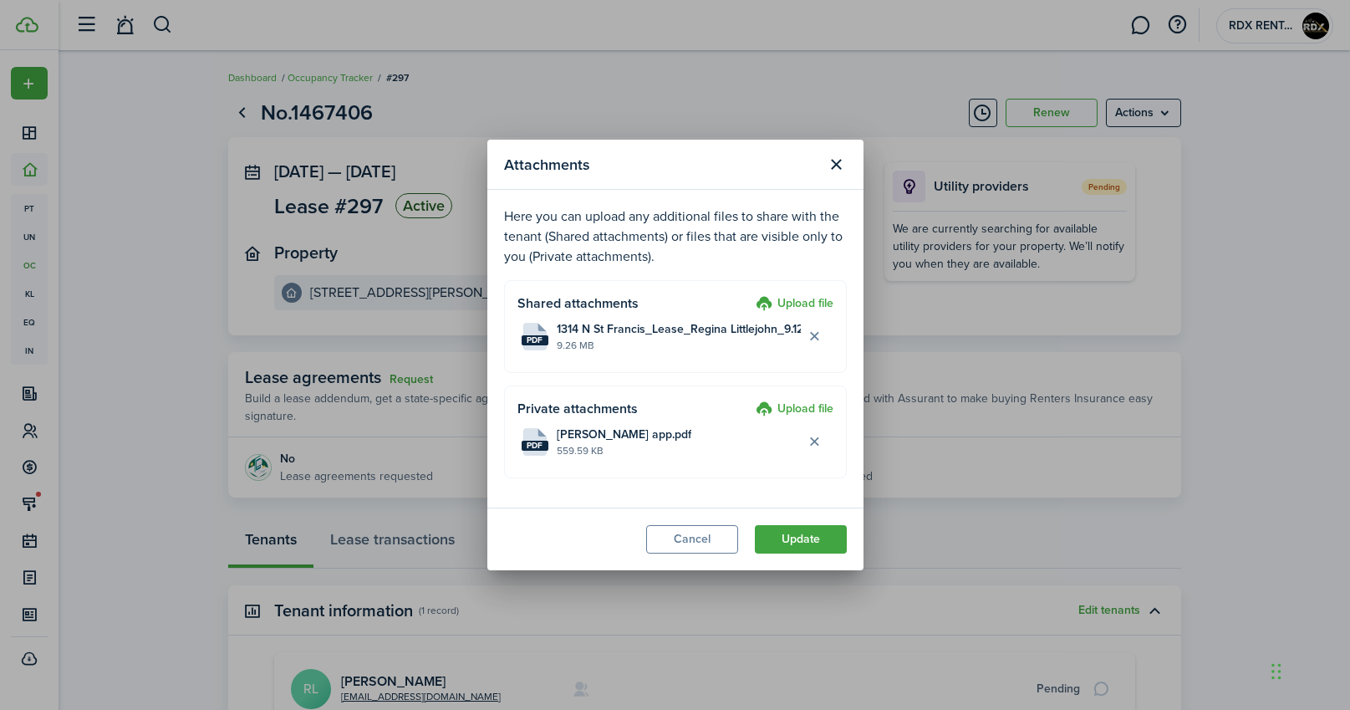
drag, startPoint x: 1240, startPoint y: 292, endPoint x: 1246, endPoint y: 278, distance: 15.4
click at [1240, 292] on div "Attachments Here you can upload any additional files to share with the tenant (…" at bounding box center [675, 355] width 1350 height 710
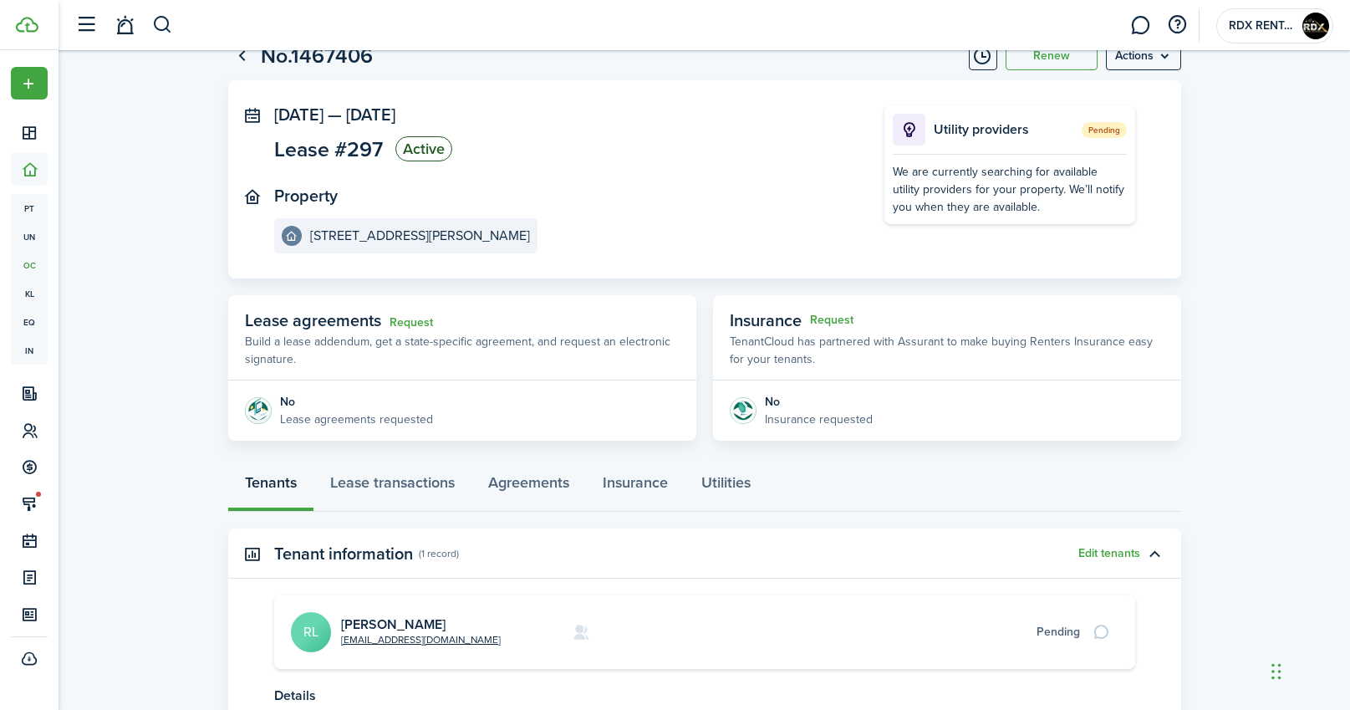
scroll to position [211, 0]
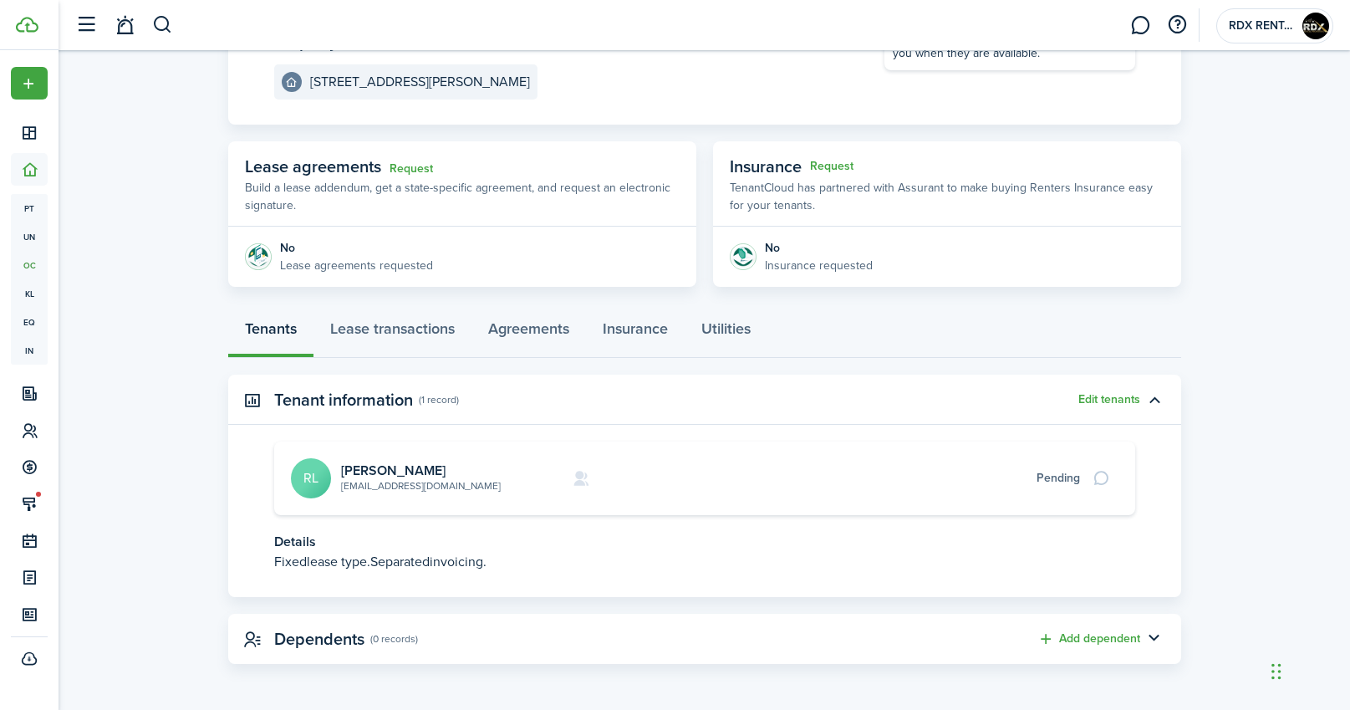
click at [417, 491] on link "[EMAIL_ADDRESS][DOMAIN_NAME]" at bounding box center [421, 485] width 160 height 15
click at [397, 465] on link "[PERSON_NAME]" at bounding box center [393, 470] width 104 height 19
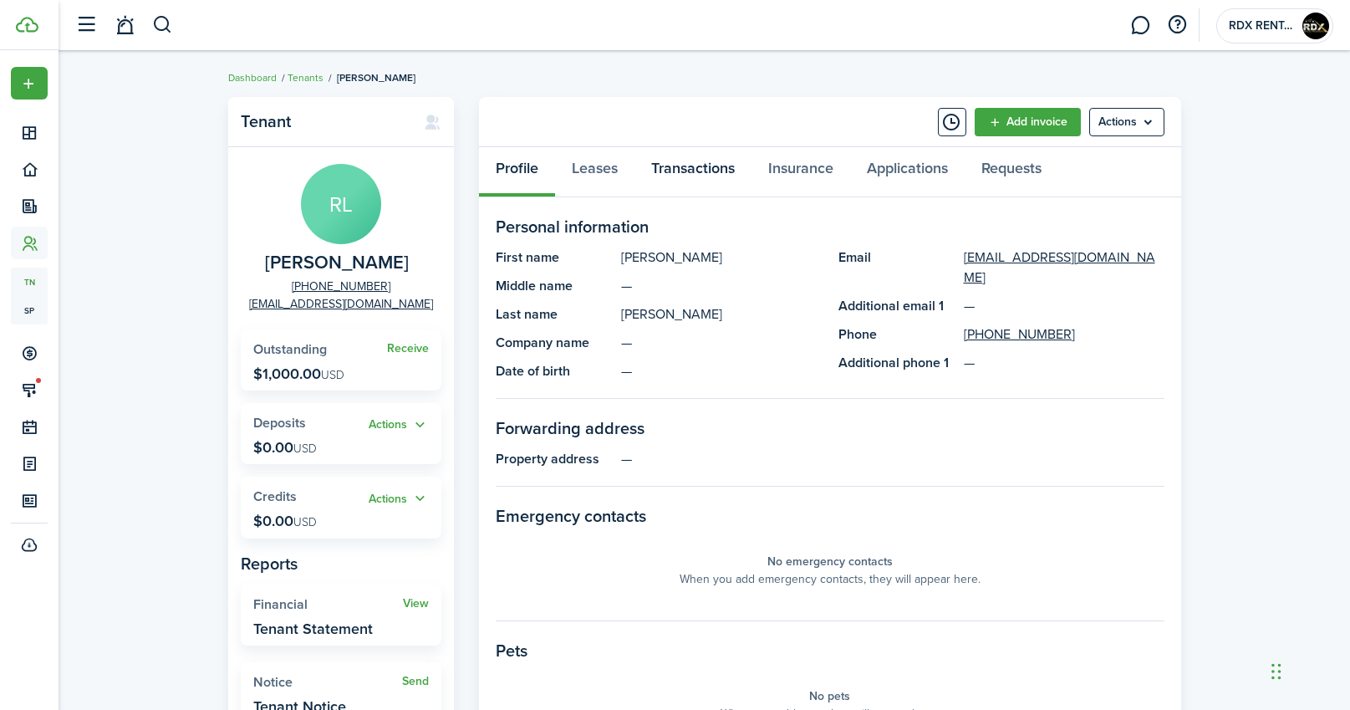
click at [703, 171] on link "Transactions" at bounding box center [692, 172] width 117 height 50
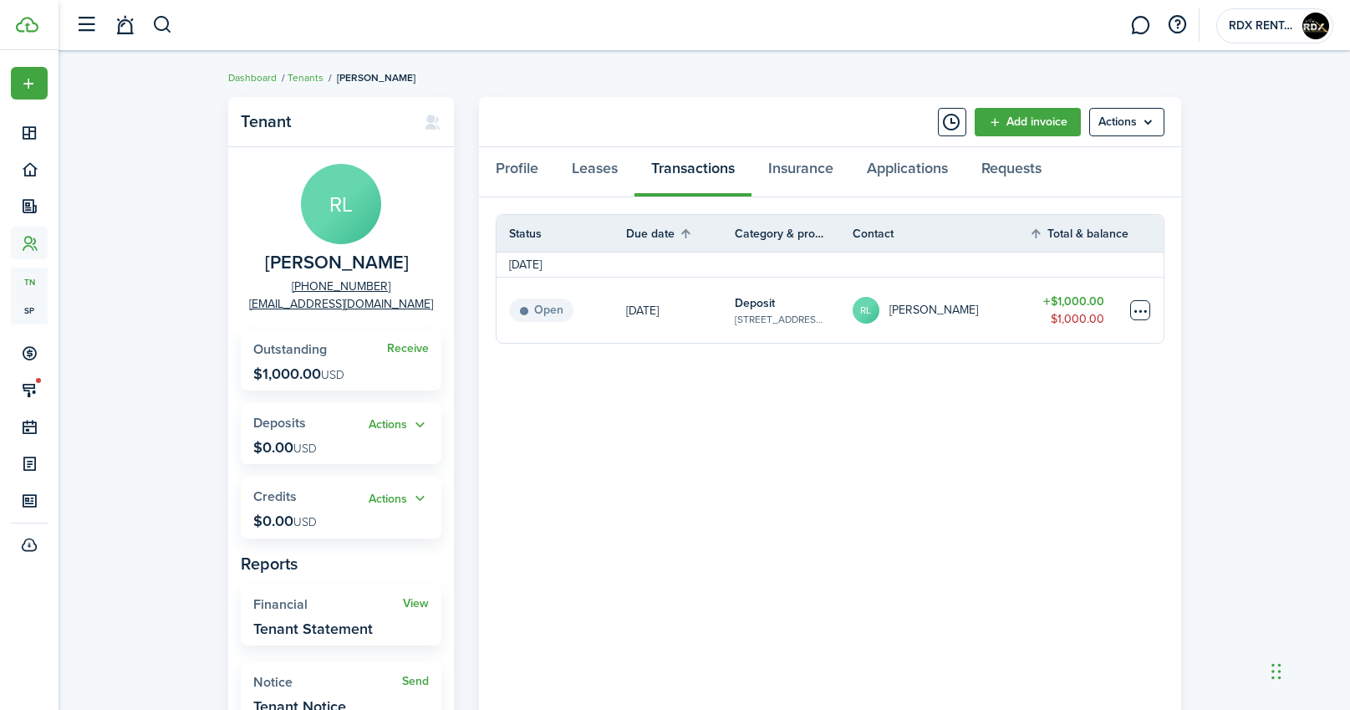
click at [1141, 310] on table-menu-btn-icon at bounding box center [1140, 310] width 20 height 20
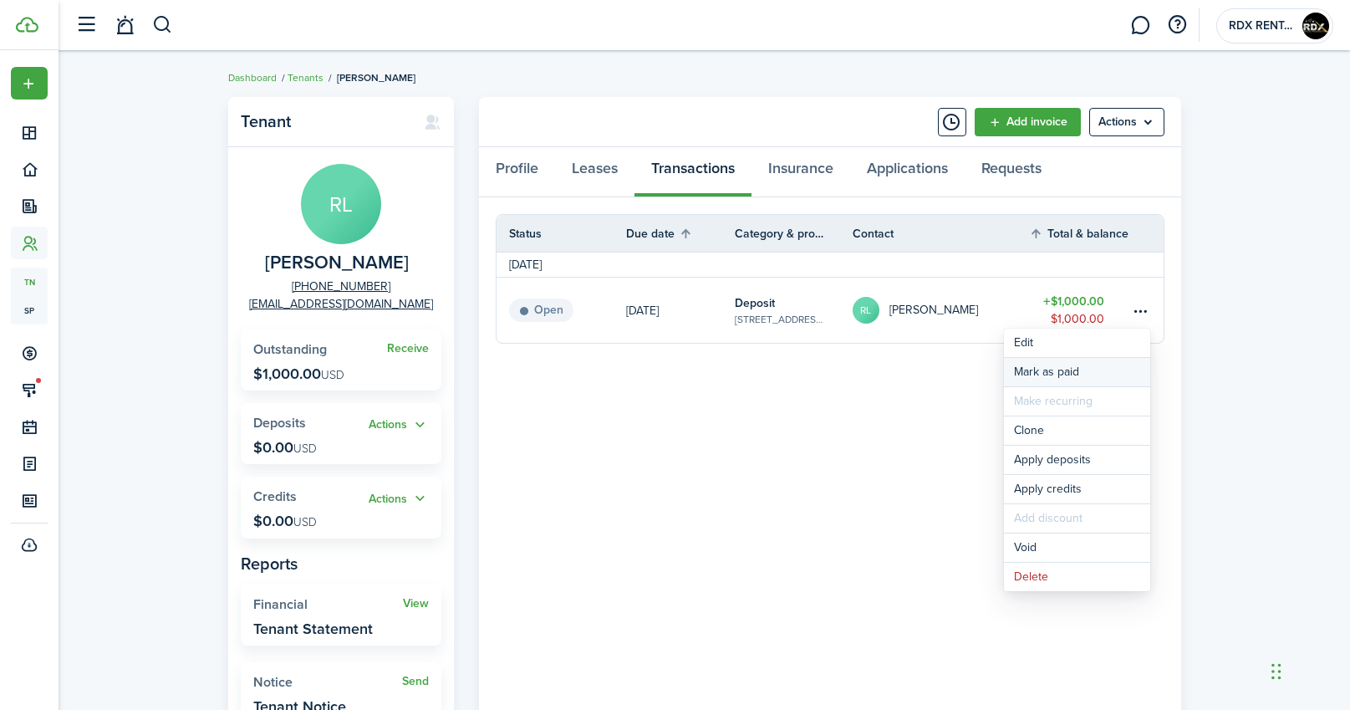
click at [1039, 364] on link "Mark as paid" at bounding box center [1077, 372] width 146 height 28
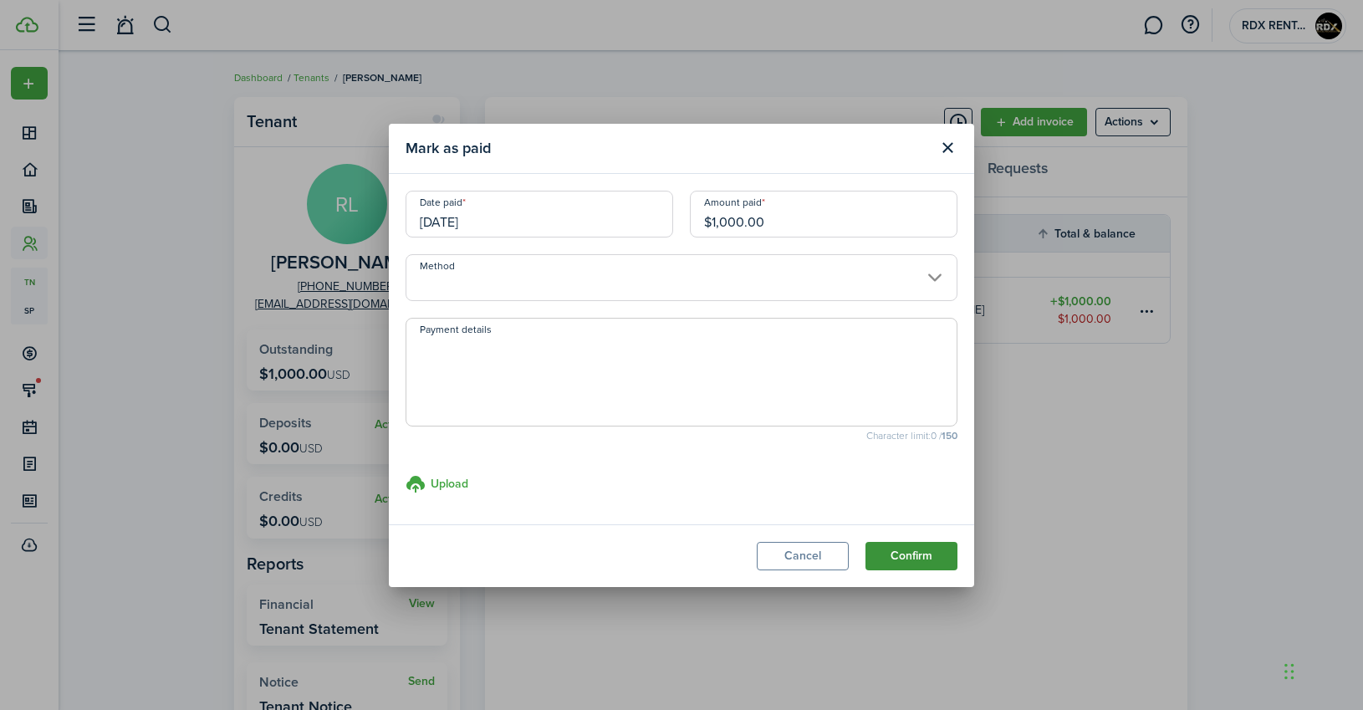
click at [909, 551] on button "Confirm" at bounding box center [911, 556] width 92 height 28
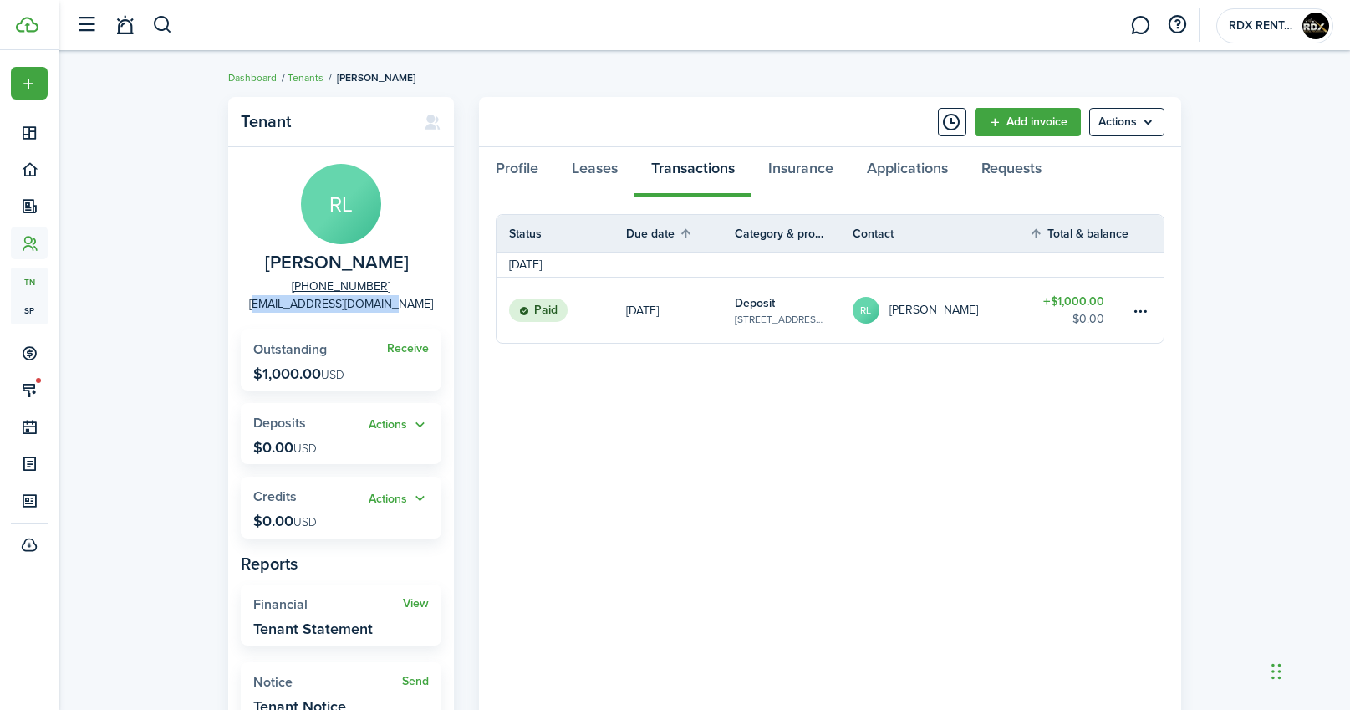
drag, startPoint x: 410, startPoint y: 303, endPoint x: 273, endPoint y: 300, distance: 138.0
click at [273, 300] on panel-main-group "[PERSON_NAME] [PHONE_NUMBER] [EMAIL_ADDRESS][DOMAIN_NAME]" at bounding box center [341, 238] width 201 height 149
copy link "[EMAIL_ADDRESS][DOMAIN_NAME]"
click at [1273, 371] on div "Tenant [PERSON_NAME] [PHONE_NUMBER] [EMAIL_ADDRESS][DOMAIN_NAME] Receive Outsta…" at bounding box center [705, 436] width 1292 height 694
